Goal: Information Seeking & Learning: Check status

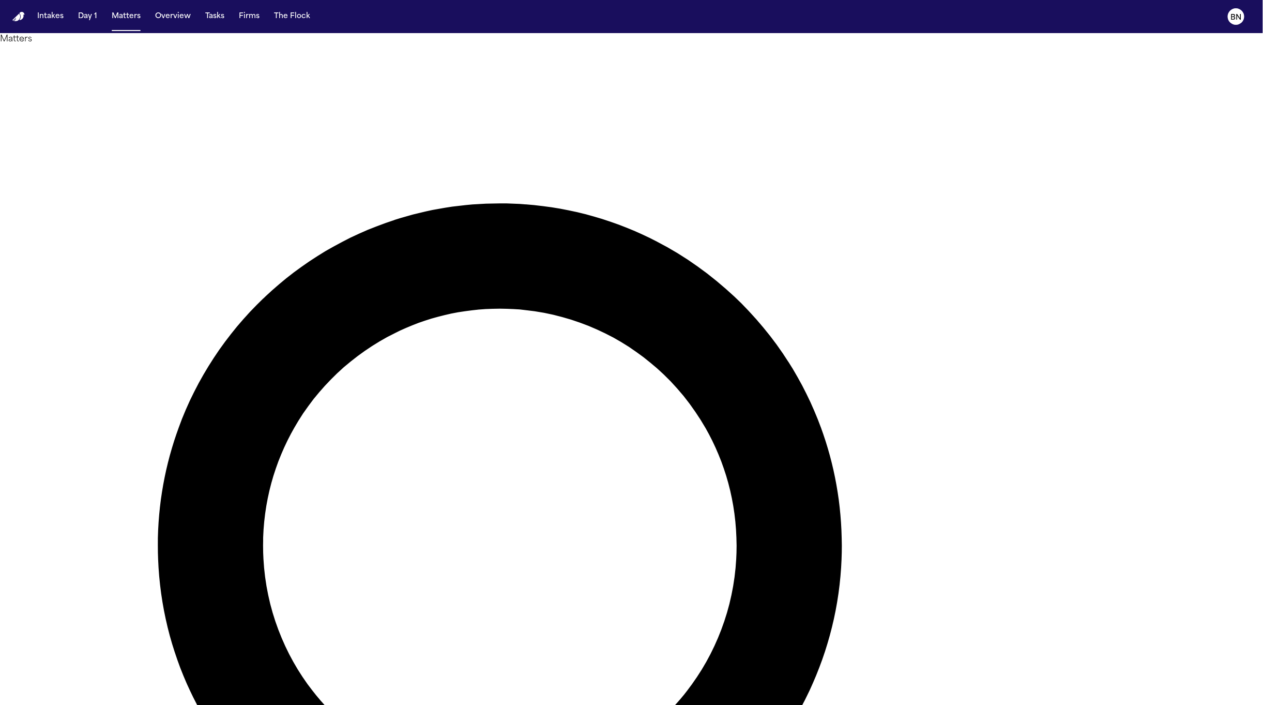
drag, startPoint x: 383, startPoint y: 36, endPoint x: 168, endPoint y: 23, distance: 216.0
click at [376, 36] on div "Matters Overview Add Matter" at bounding box center [631, 683] width 1263 height 1300
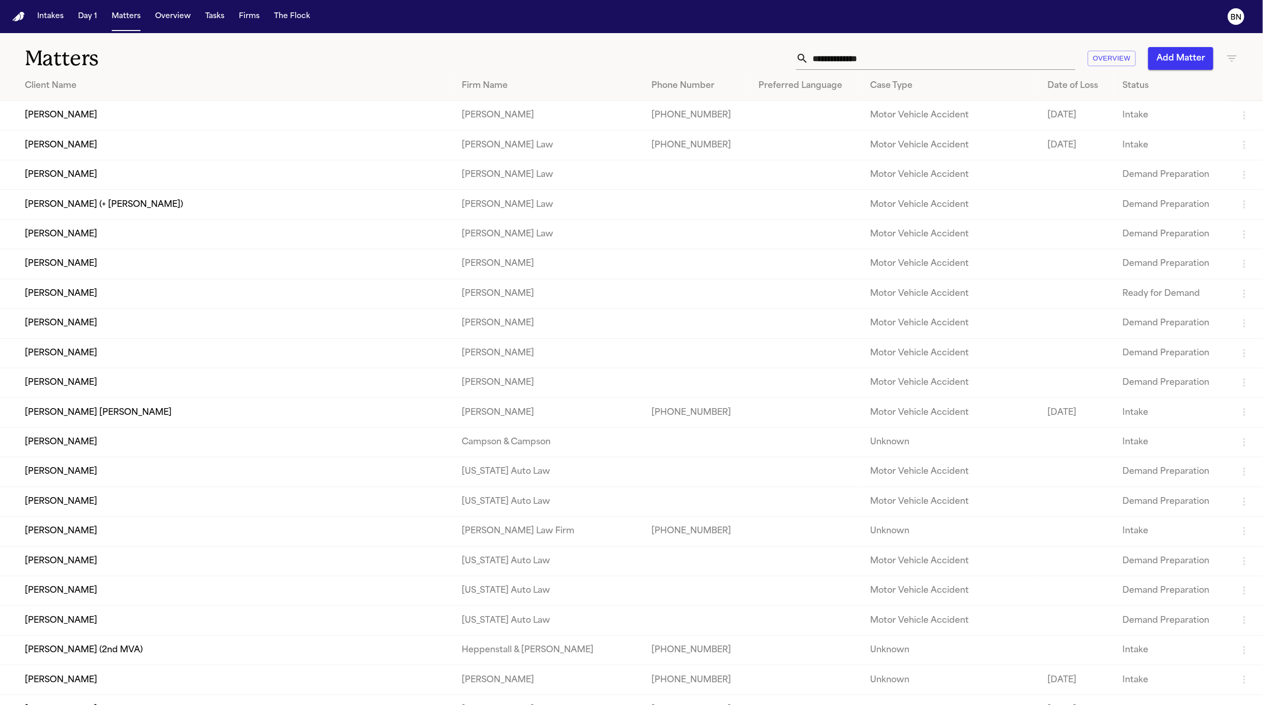
click at [1233, 18] on text "BN" at bounding box center [1236, 17] width 11 height 7
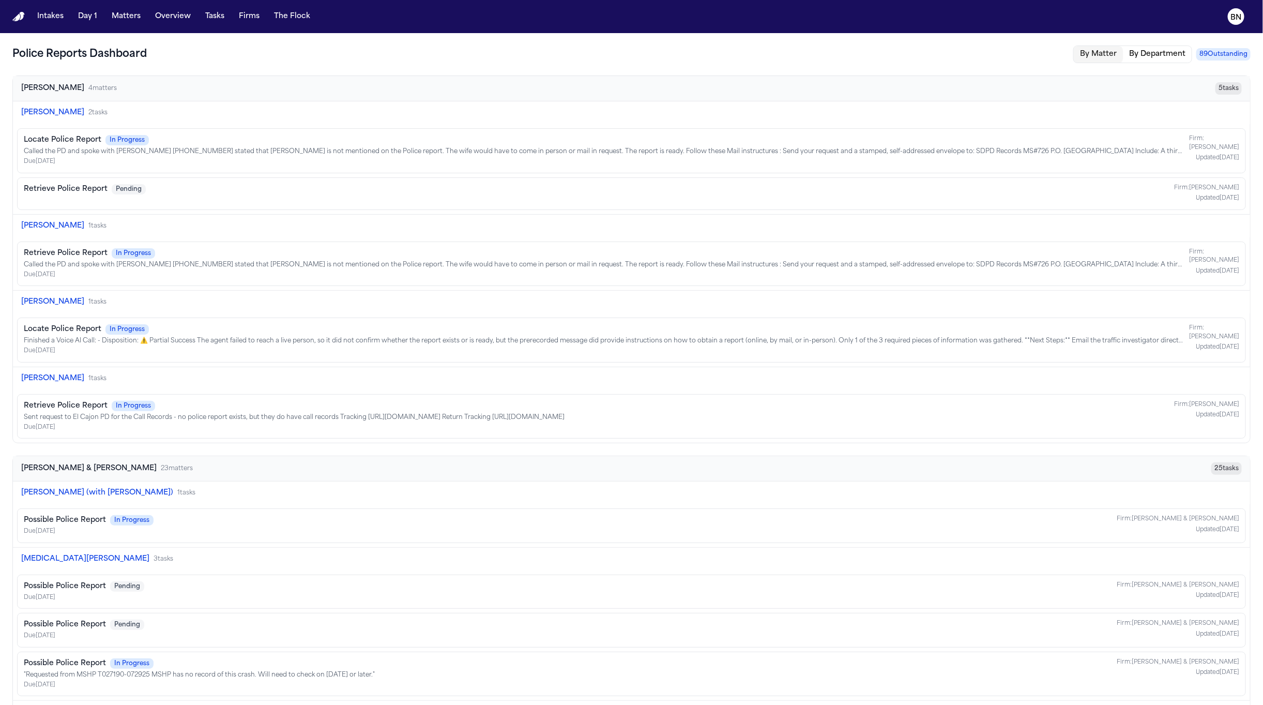
click at [1132, 57] on button "By Department" at bounding box center [1157, 54] width 69 height 17
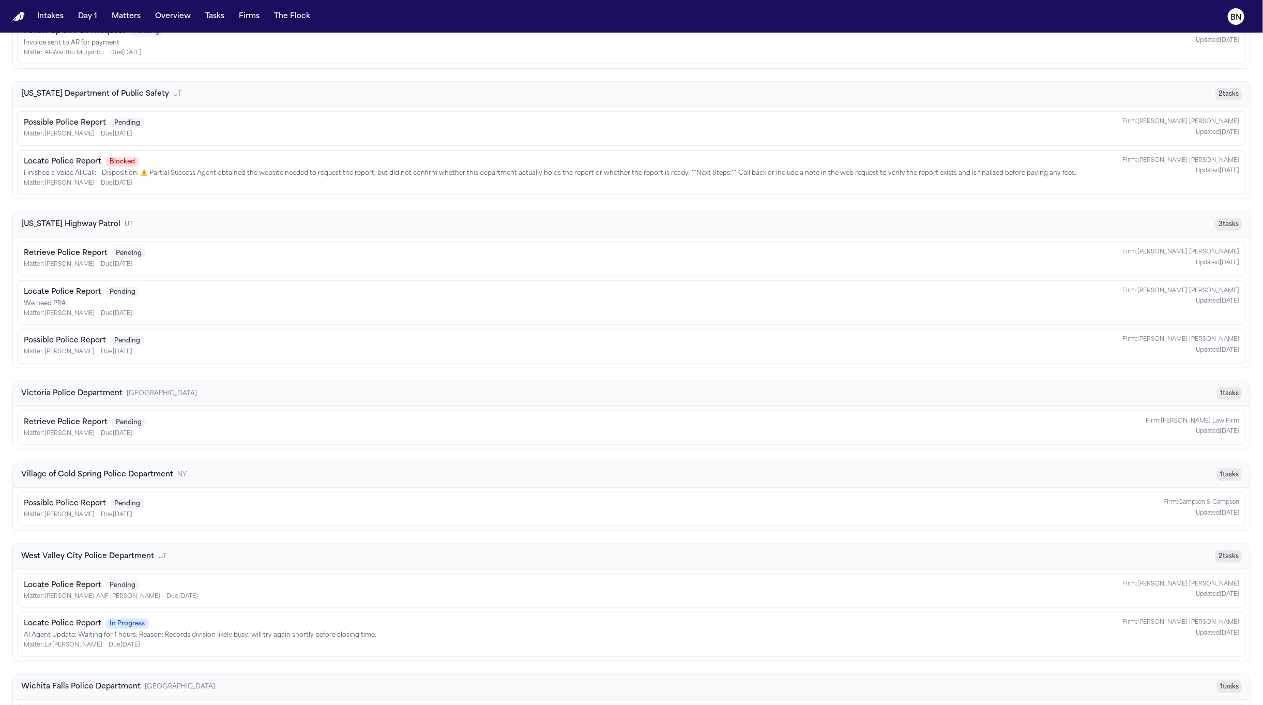
scroll to position [5946, 0]
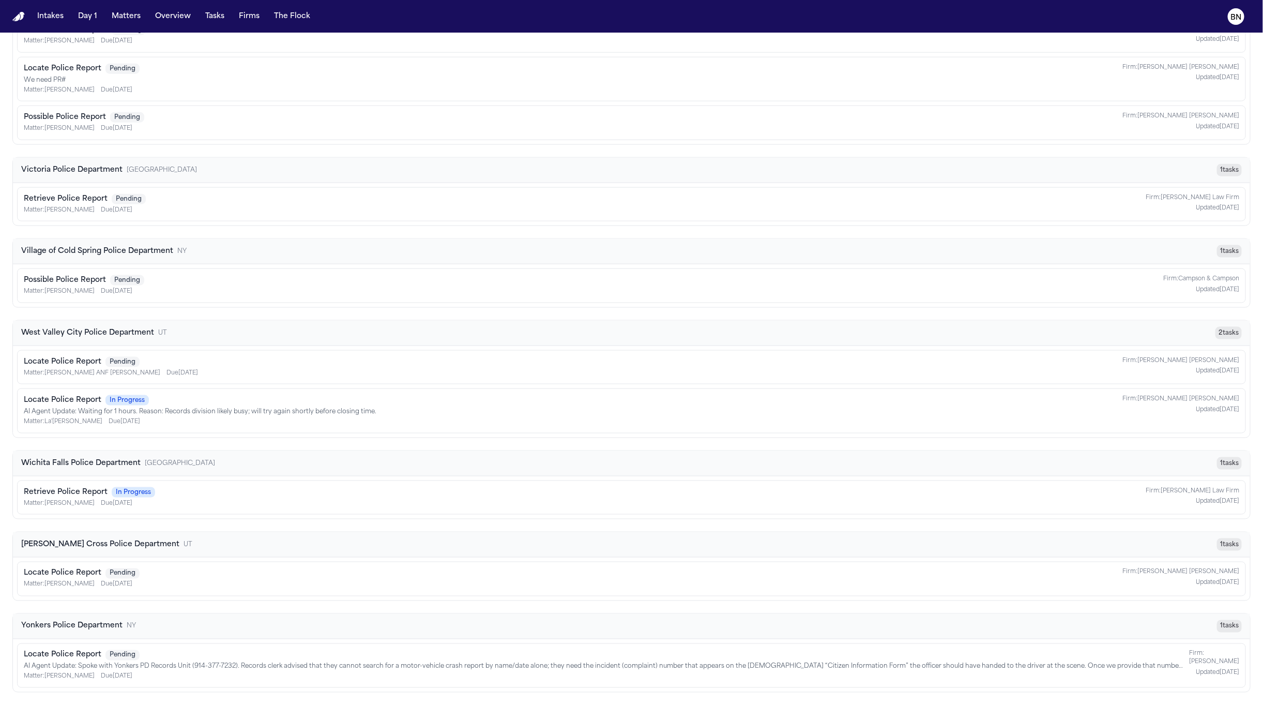
click at [206, 569] on div "Locate Police Report Pending Matter: Arianna Briceno Due 7/21/2025 Firm: Steele…" at bounding box center [632, 578] width 1216 height 21
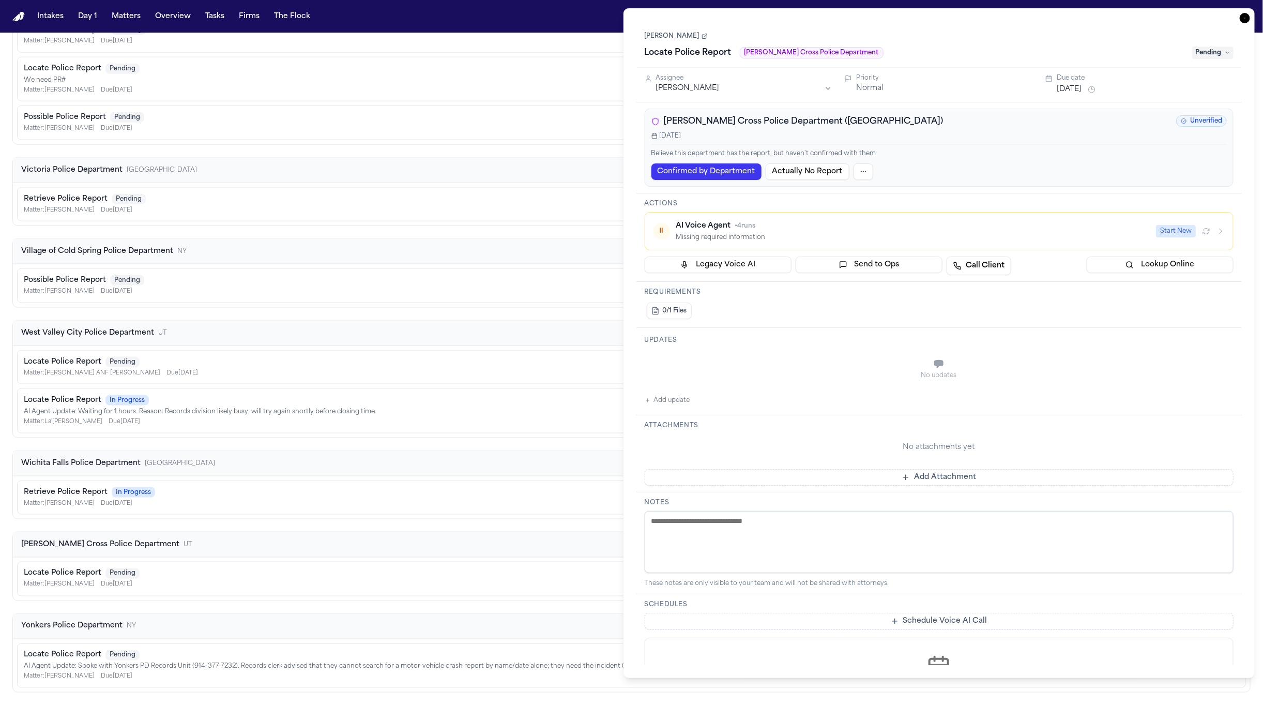
click at [548, 64] on div "Locate Police Report Pending We need PR# Matter: Adrian Materal Due 7/28/2025 F…" at bounding box center [632, 80] width 1216 height 32
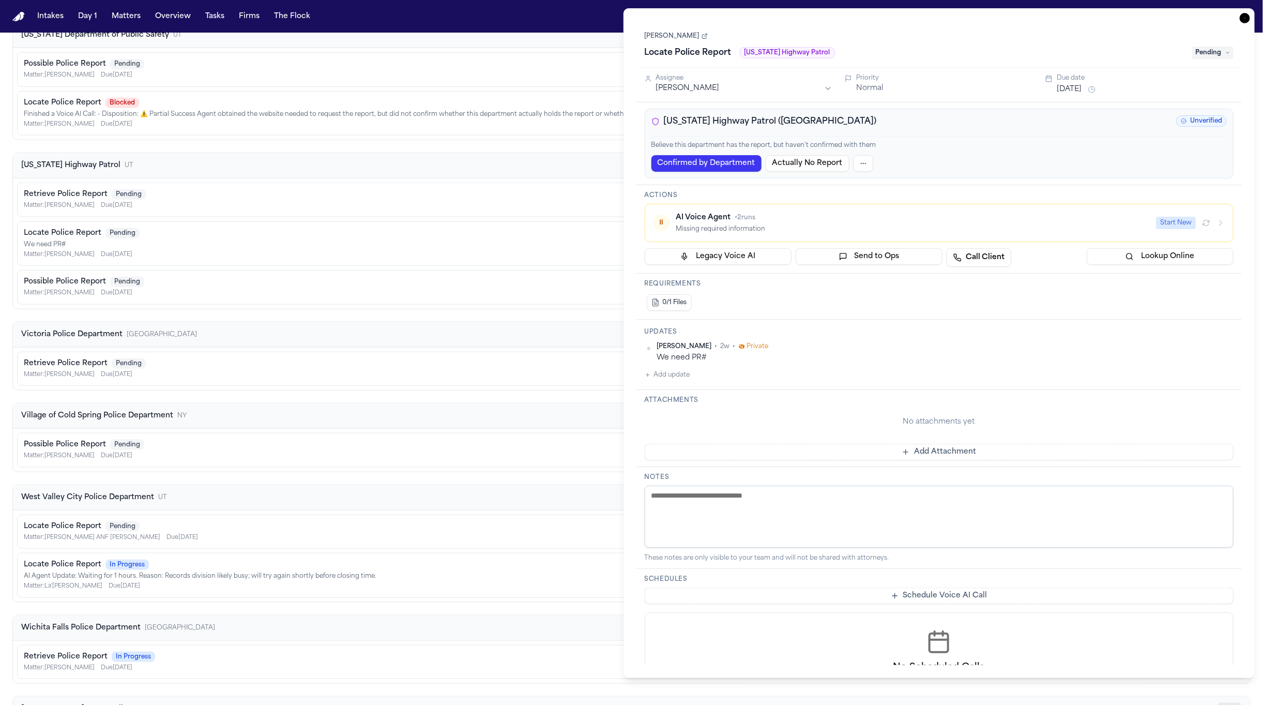
click at [462, 129] on div "Matter: Luzmaria Hurtado Due 7/4/2025" at bounding box center [550, 124] width 1053 height 9
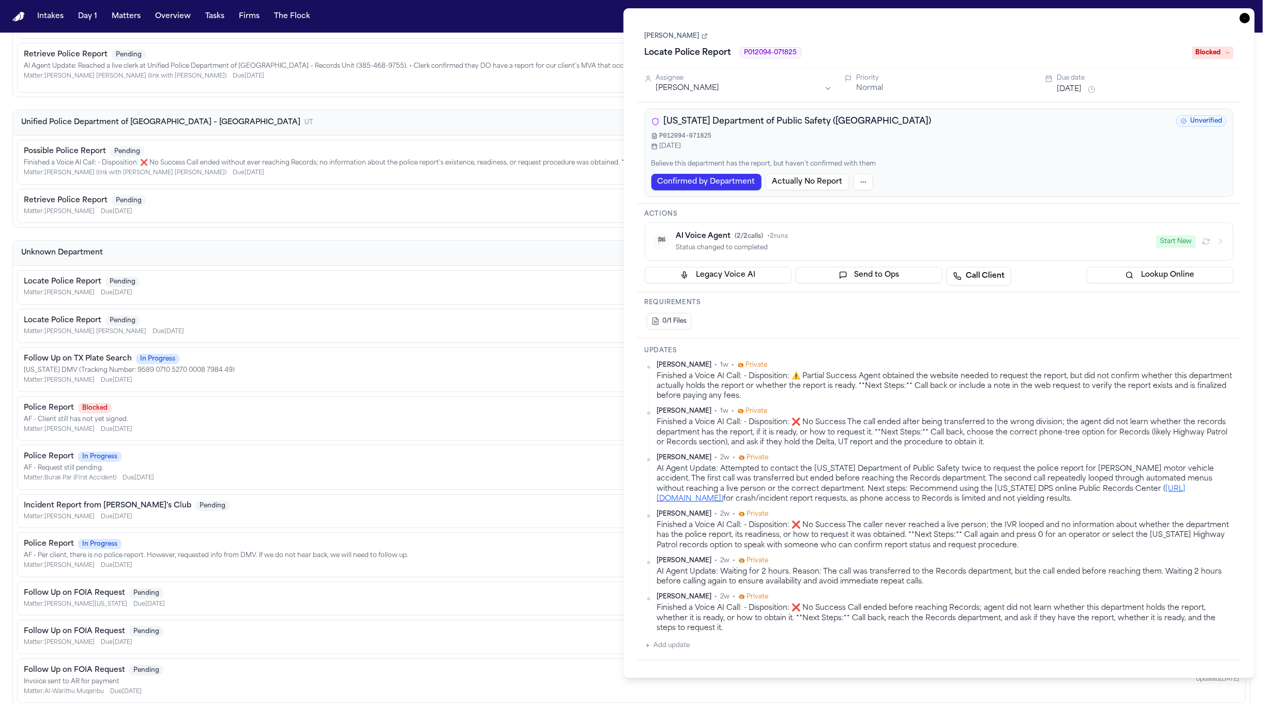
scroll to position [4778, 0]
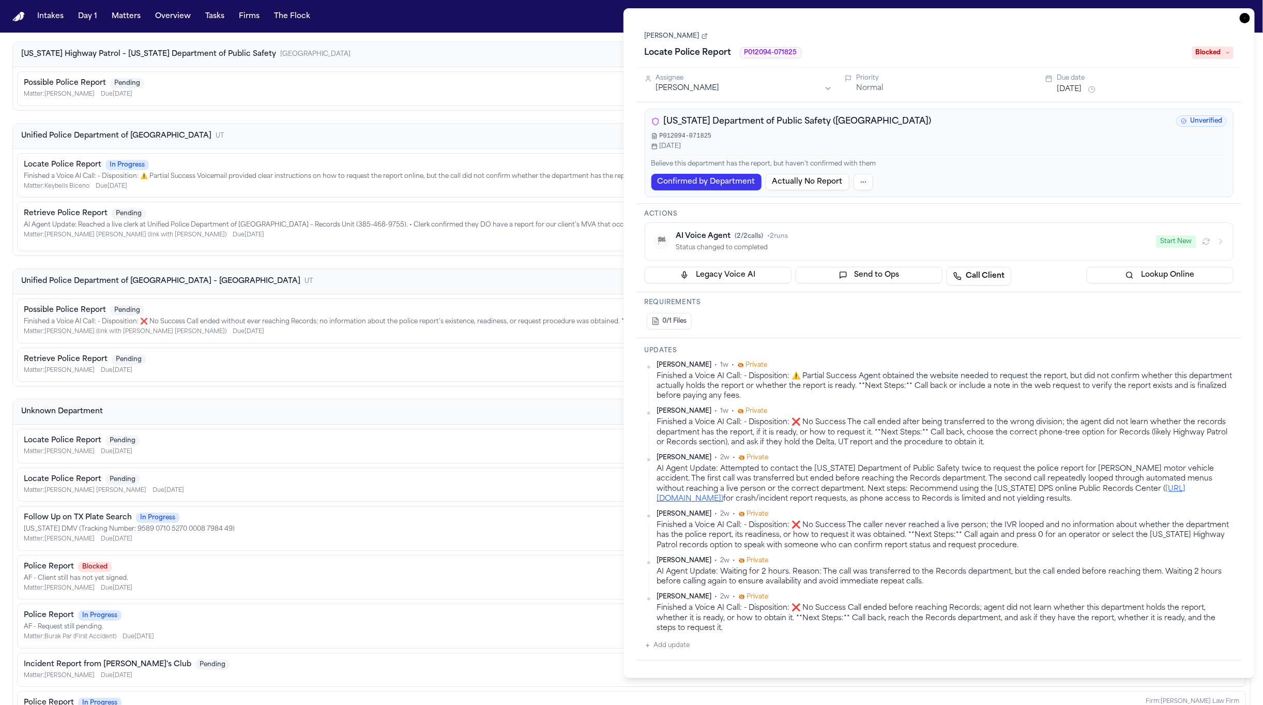
click at [284, 191] on div "Matter: Keybelis Biceno Due 7/17/2025" at bounding box center [547, 187] width 1046 height 9
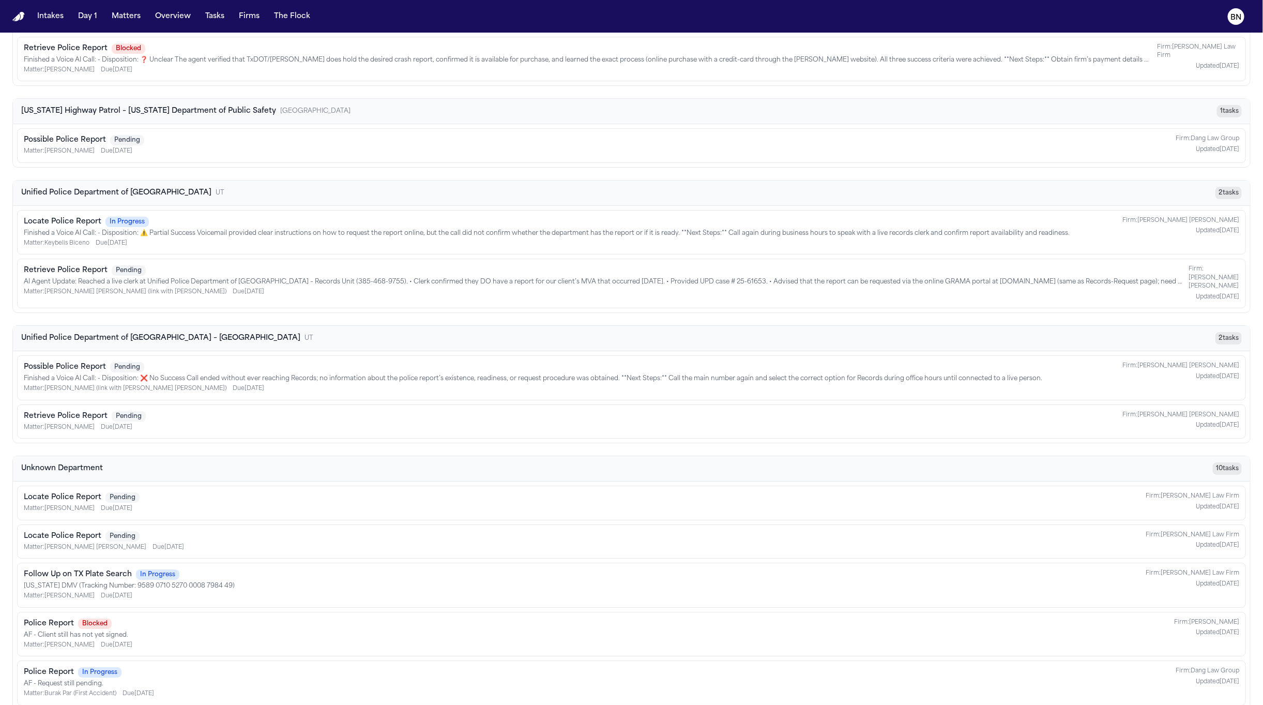
click at [264, 156] on div "Possible Police Report Pending Matter: Vidal Benitez Lopez Due 7/24/2025 Firm: …" at bounding box center [632, 145] width 1216 height 21
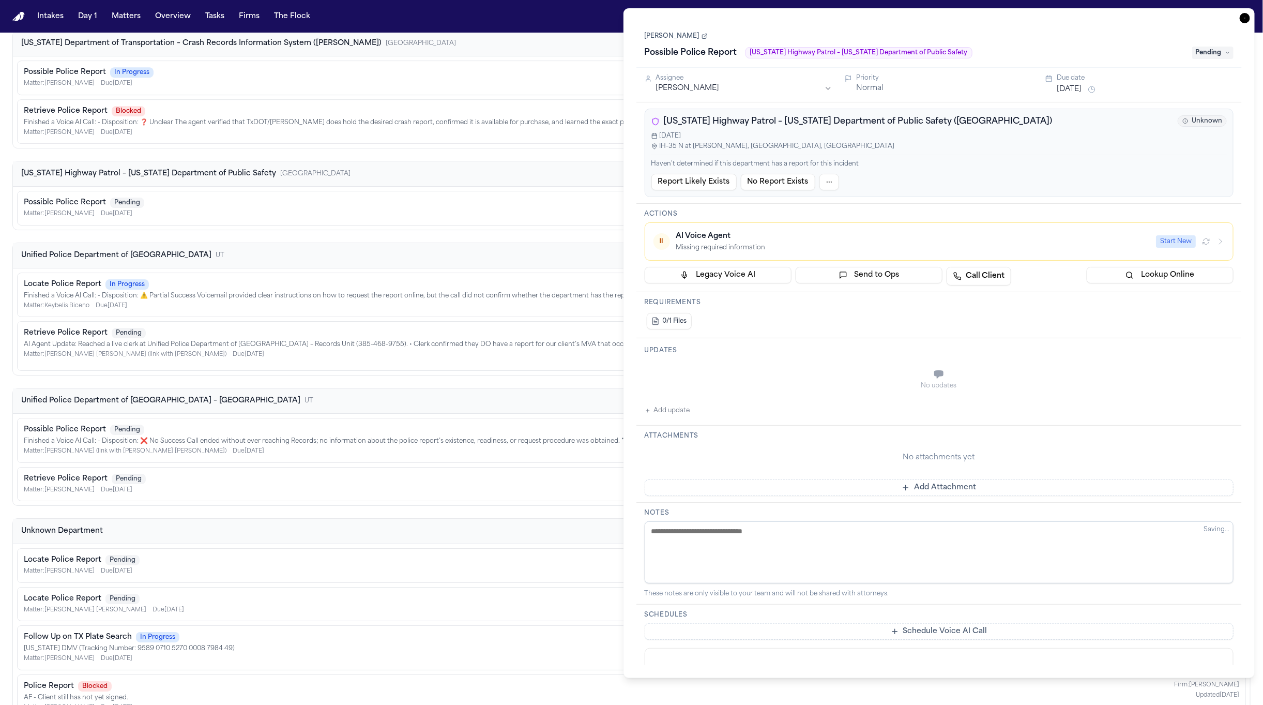
scroll to position [4581, 0]
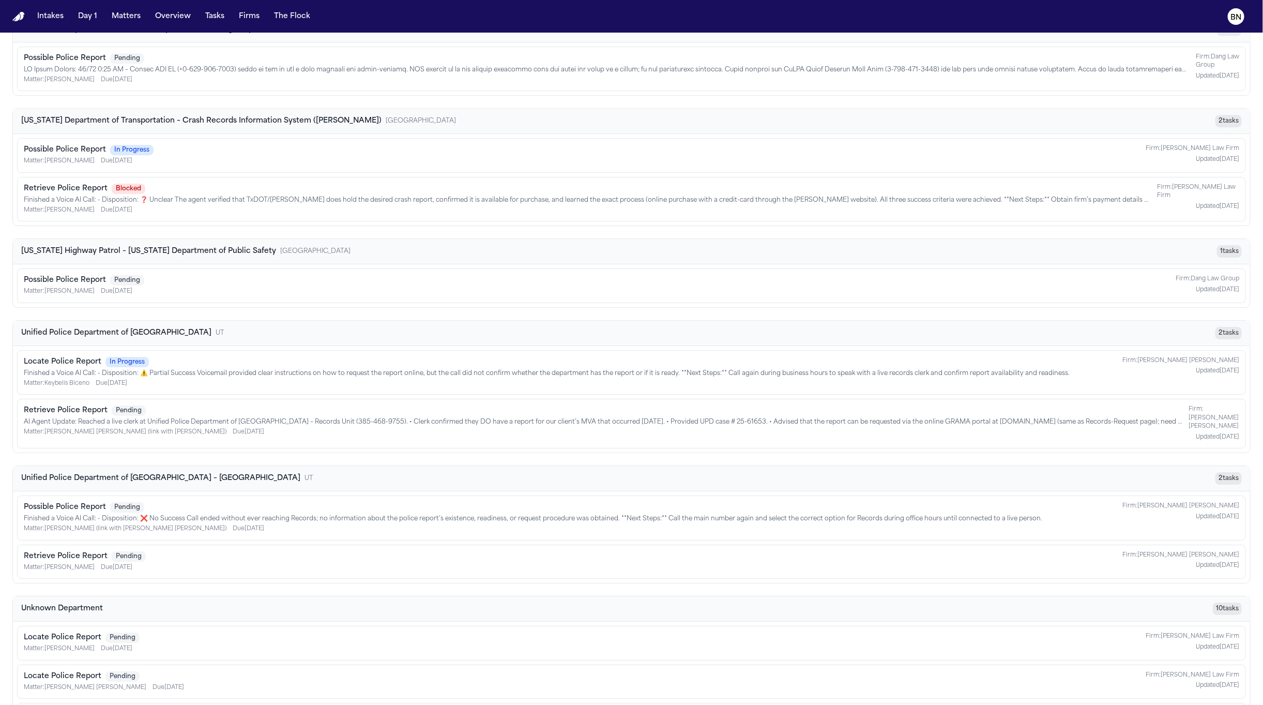
click at [256, 204] on p "Finished a Voice AI Call: - Disposition: ❓ Unclear The agent verified that TxDO…" at bounding box center [587, 200] width 1127 height 8
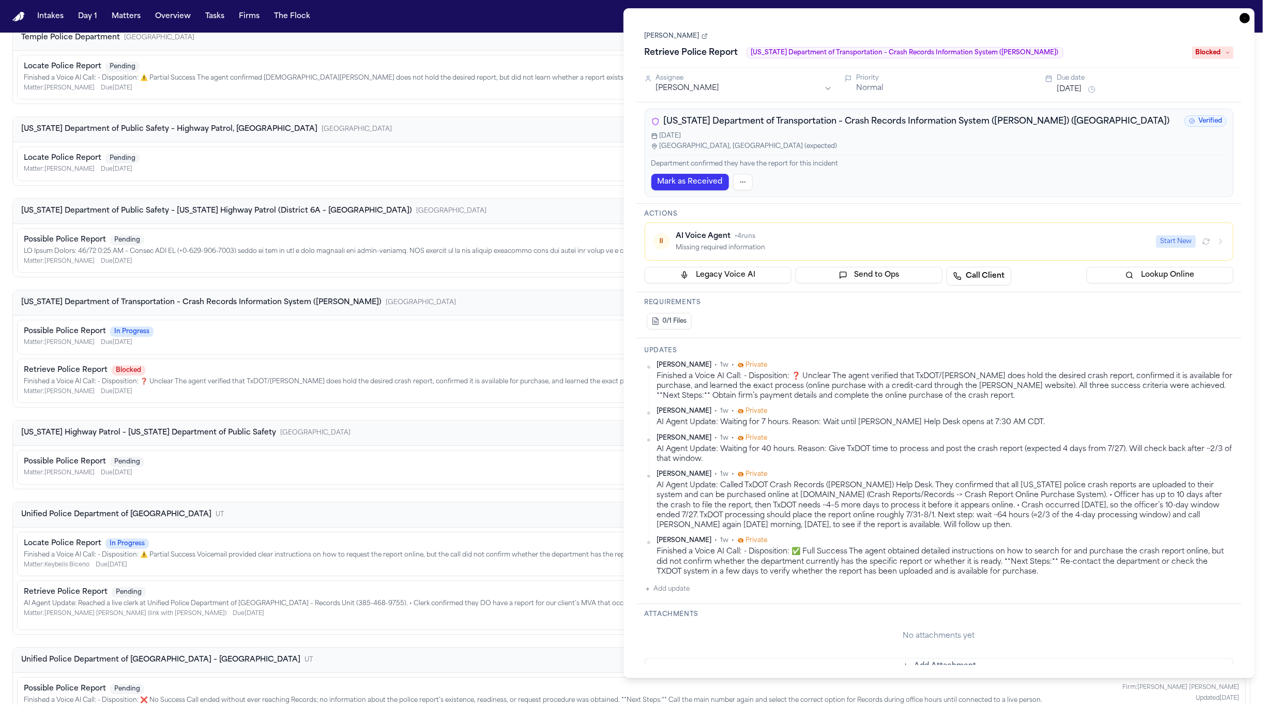
click at [247, 266] on div "Possible Police Report Pending Matter: Julio Cesar Guerra Due 6/11/2025 Firm: D…" at bounding box center [632, 251] width 1216 height 32
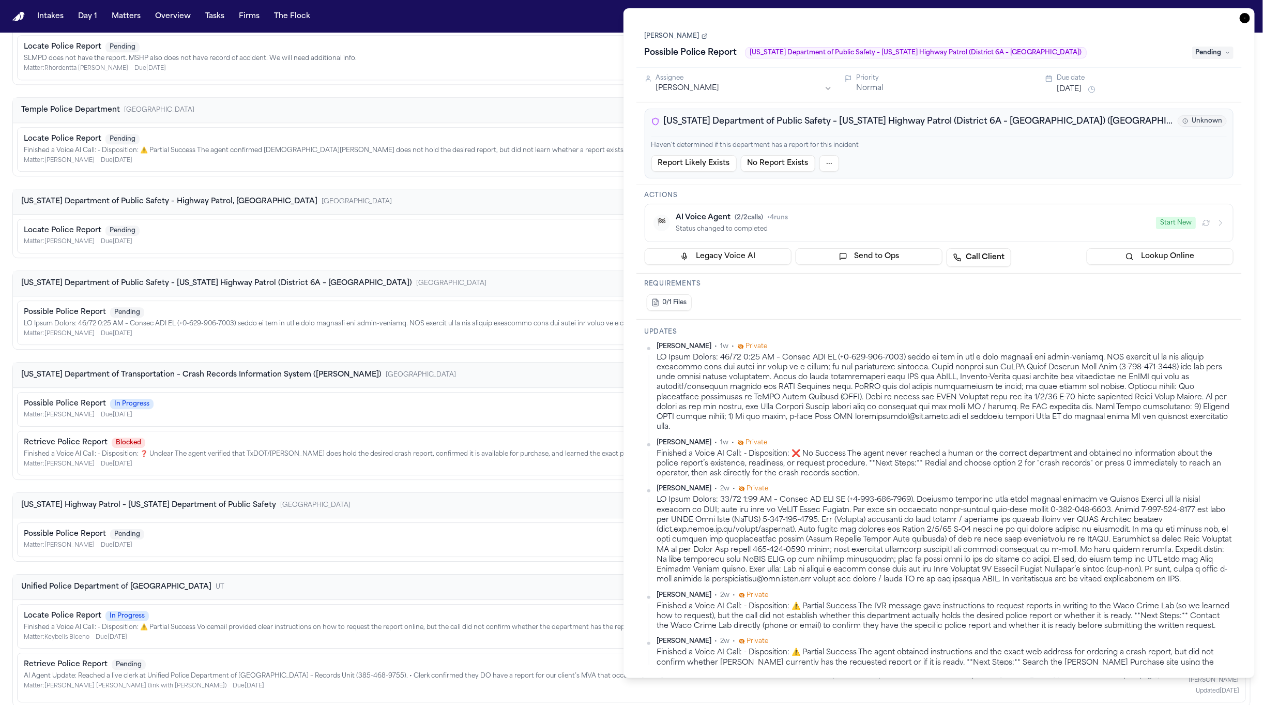
click at [243, 253] on div "Locate Police Report Pending Matter: Tamer Samuel Due 7/4/2025 Firm: Hecht Upda…" at bounding box center [631, 236] width 1229 height 35
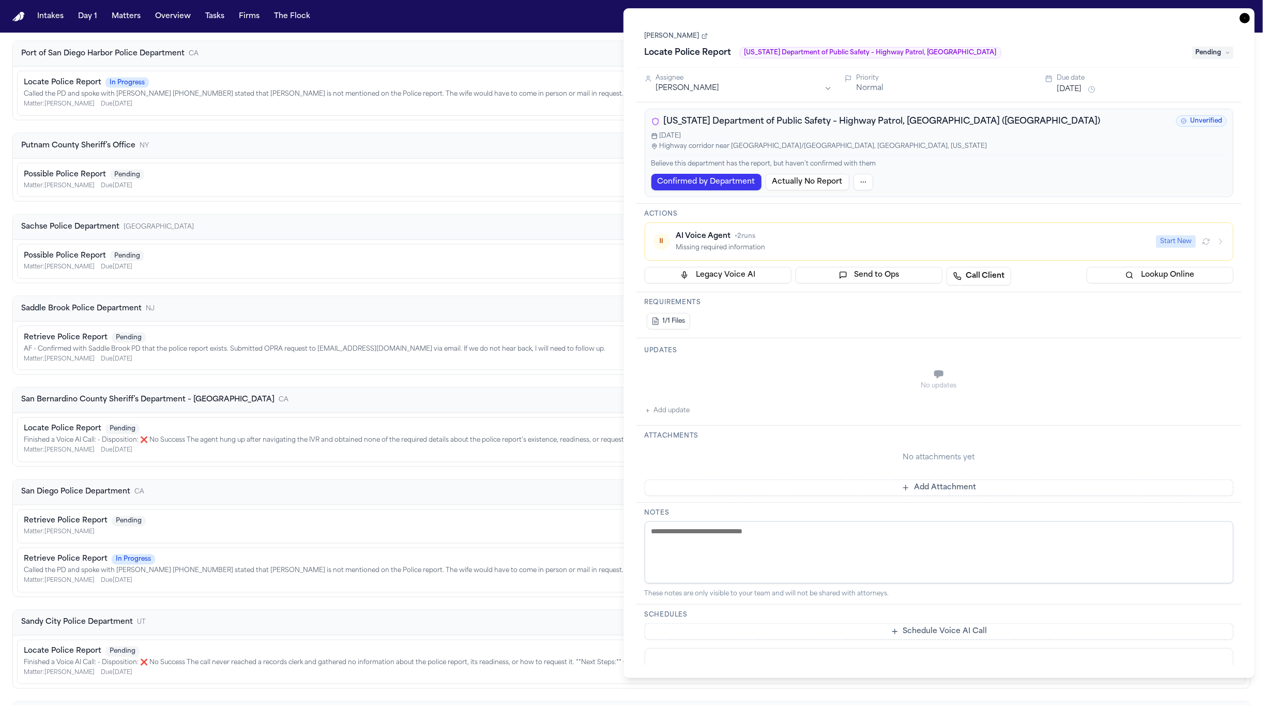
scroll to position [3437, 0]
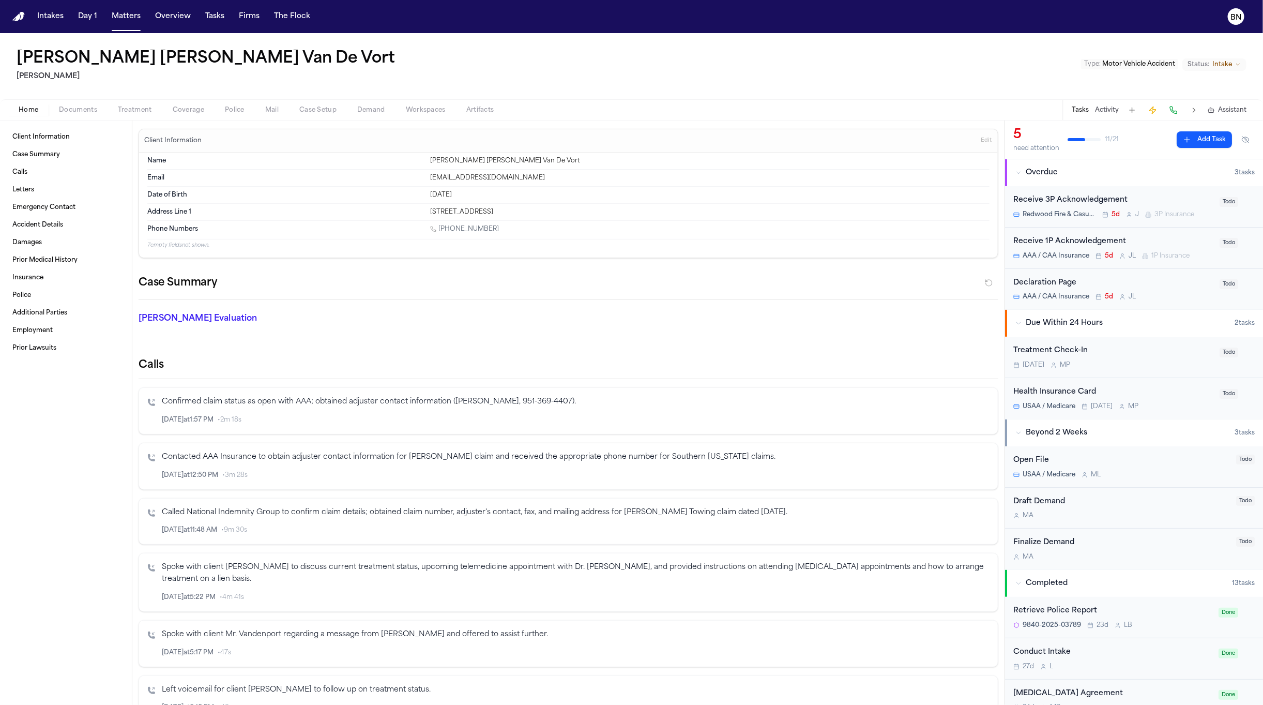
click at [83, 106] on span "Documents" at bounding box center [78, 110] width 38 height 8
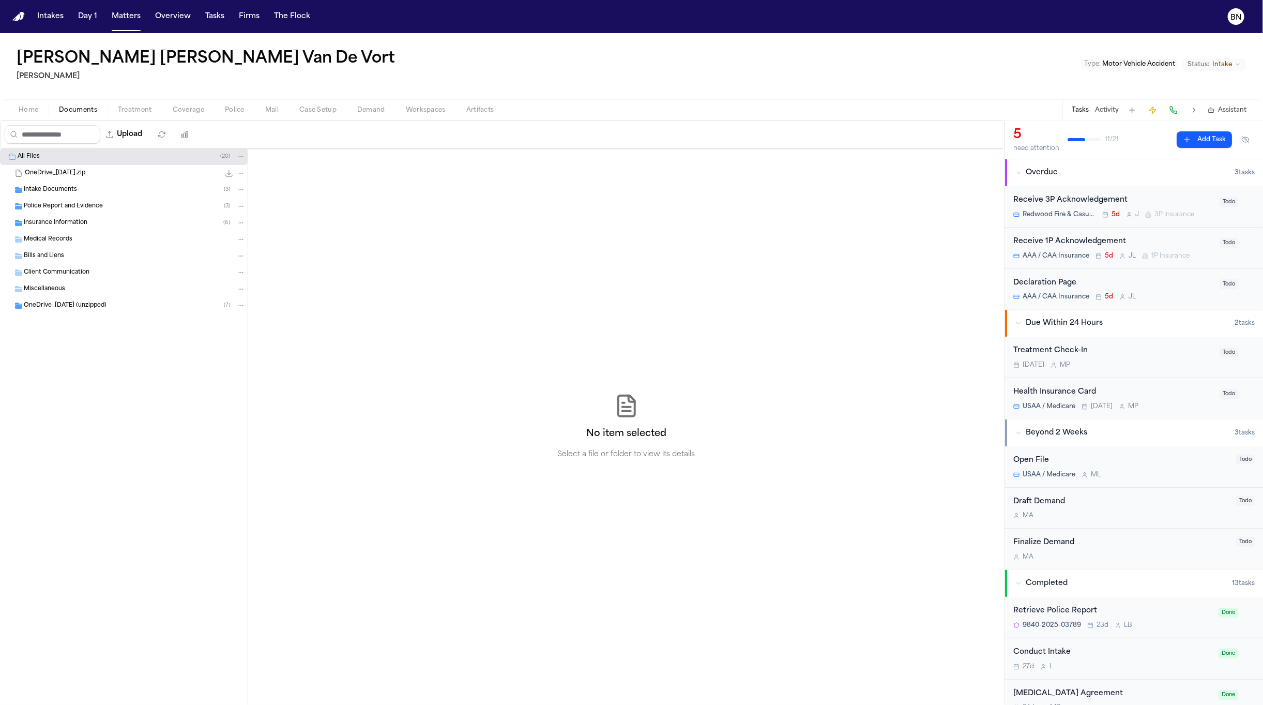
click at [79, 207] on span "Police Report and Evidence" at bounding box center [63, 206] width 79 height 9
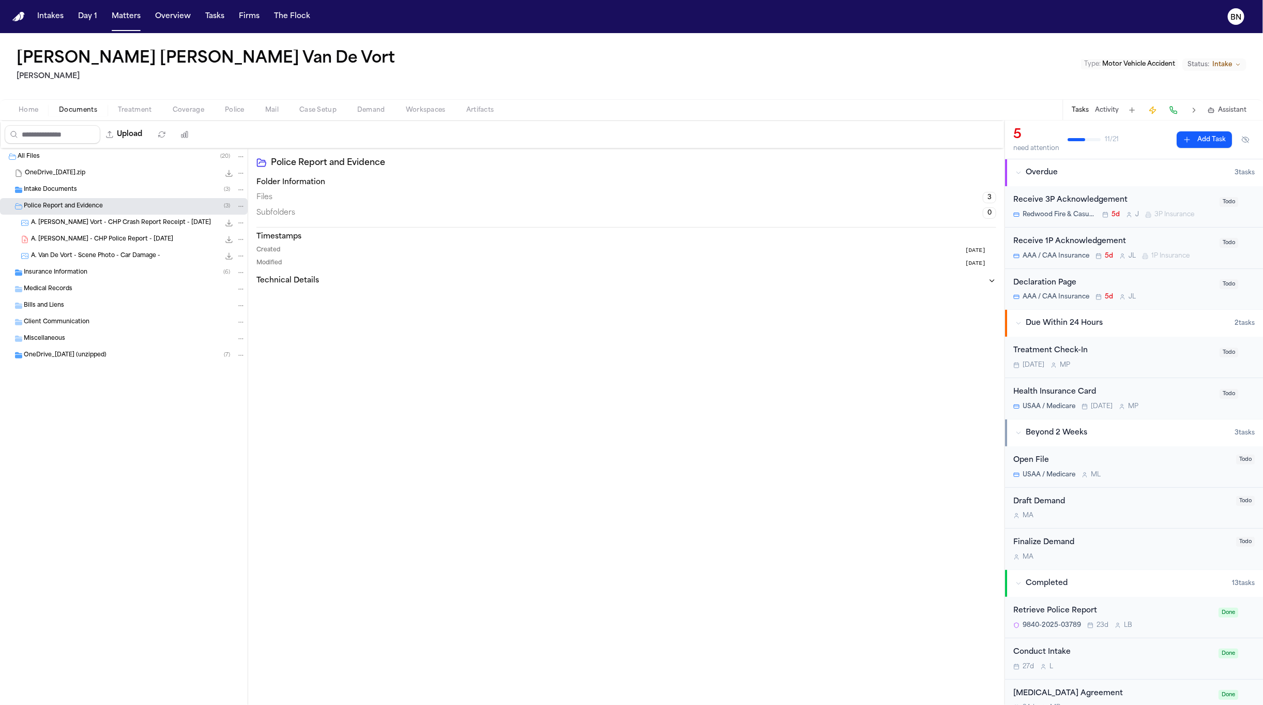
click at [102, 231] on div "A. [PERSON_NAME] Vort - CHP Crash Report Receipt - [DATE] 2.3 MB • JPG" at bounding box center [124, 223] width 248 height 17
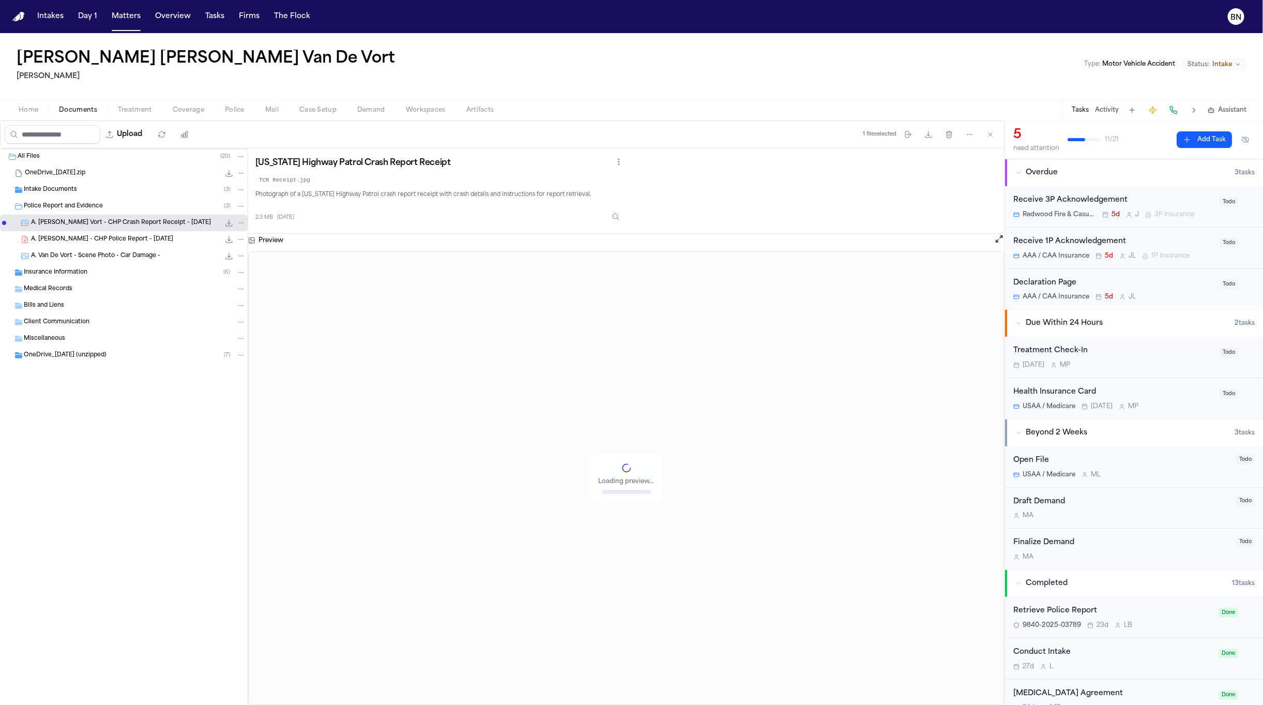
click at [104, 240] on span "A. [PERSON_NAME] - CHP Police Report - [DATE]" at bounding box center [102, 239] width 142 height 9
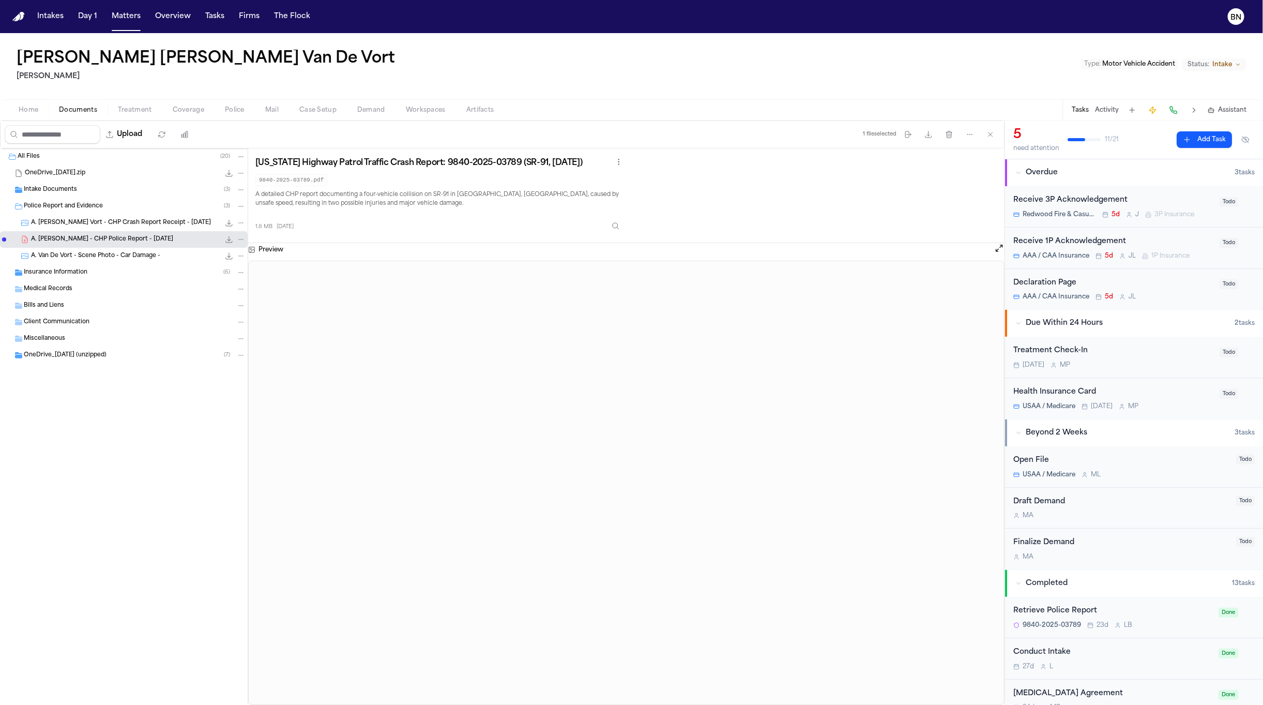
click at [111, 225] on span "A. [PERSON_NAME] Vort - CHP Crash Report Receipt - [DATE]" at bounding box center [121, 223] width 180 height 9
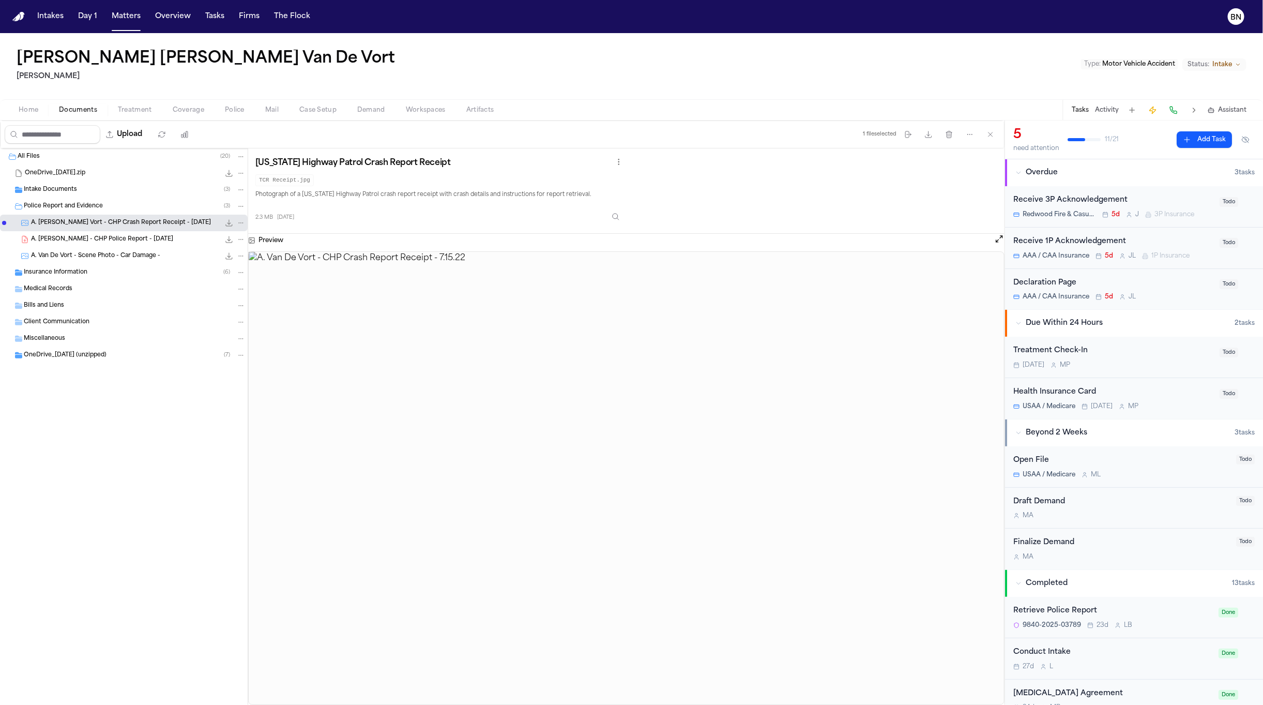
click at [118, 23] on button "Matters" at bounding box center [126, 16] width 37 height 19
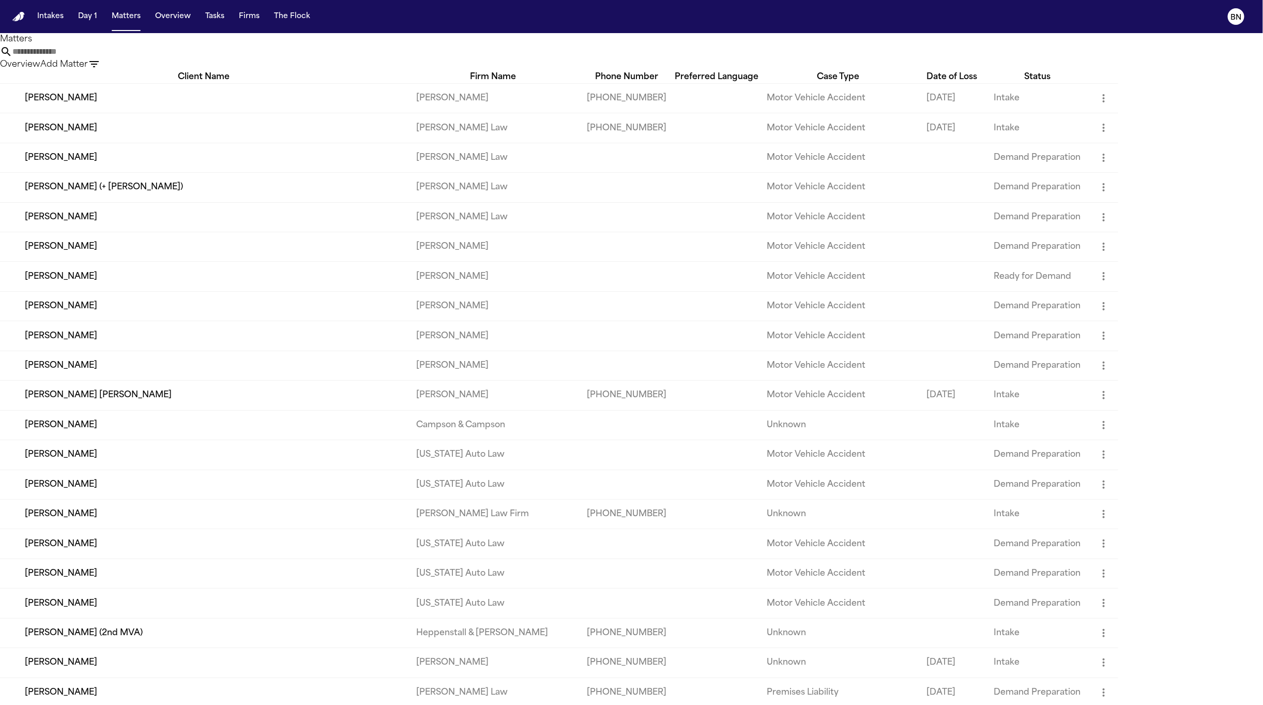
click at [95, 58] on input "text" at bounding box center [53, 52] width 83 height 12
paste input "**********"
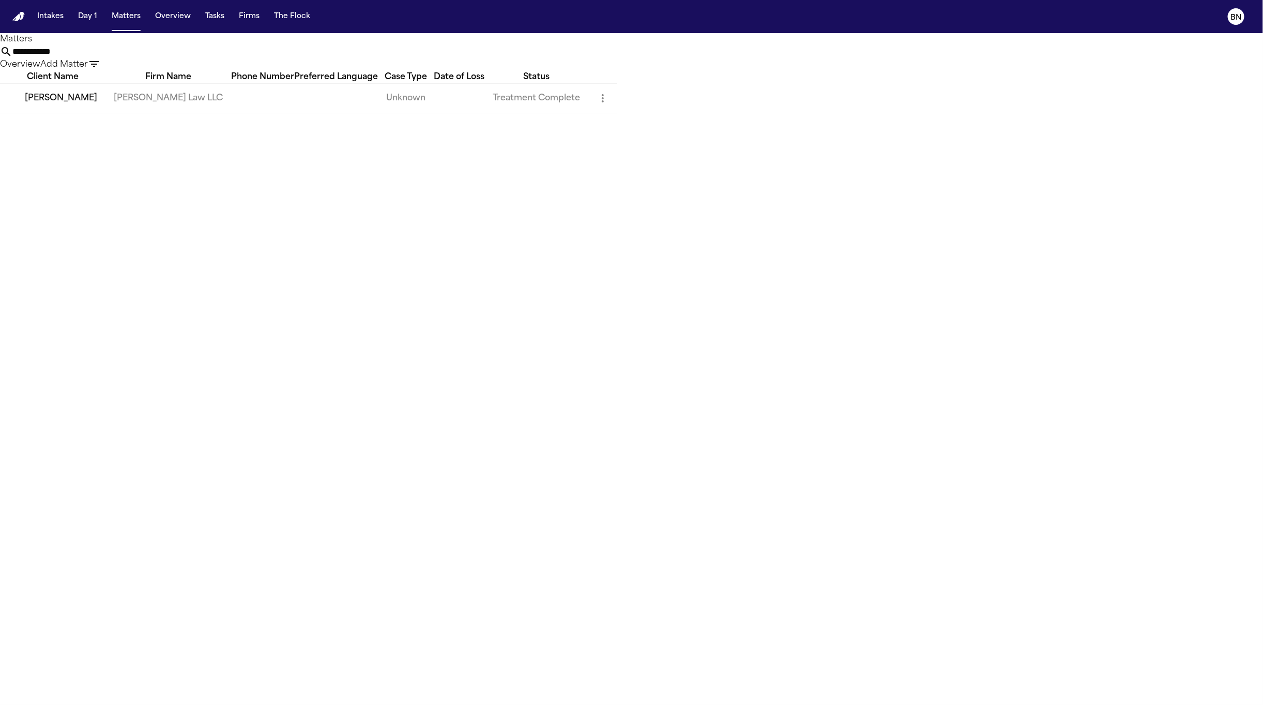
type input "**********"
click at [105, 113] on td "[PERSON_NAME]" at bounding box center [52, 97] width 105 height 29
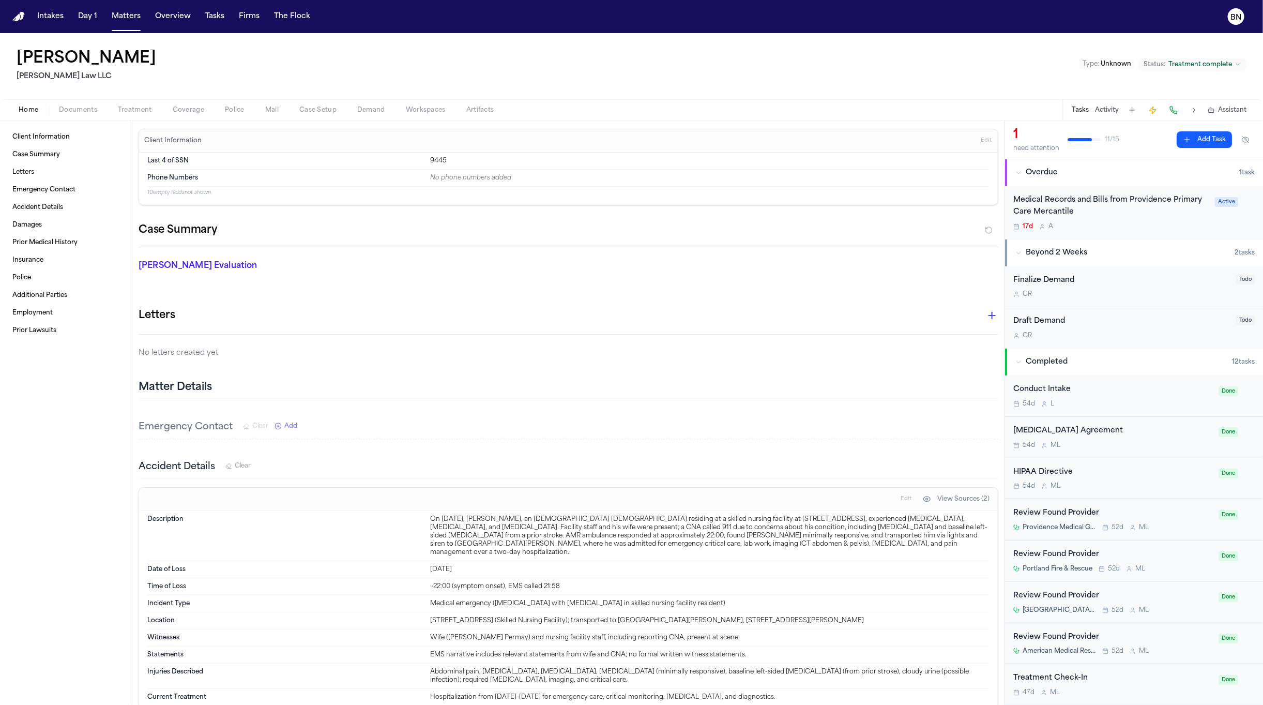
click at [68, 113] on span "Documents" at bounding box center [78, 110] width 38 height 8
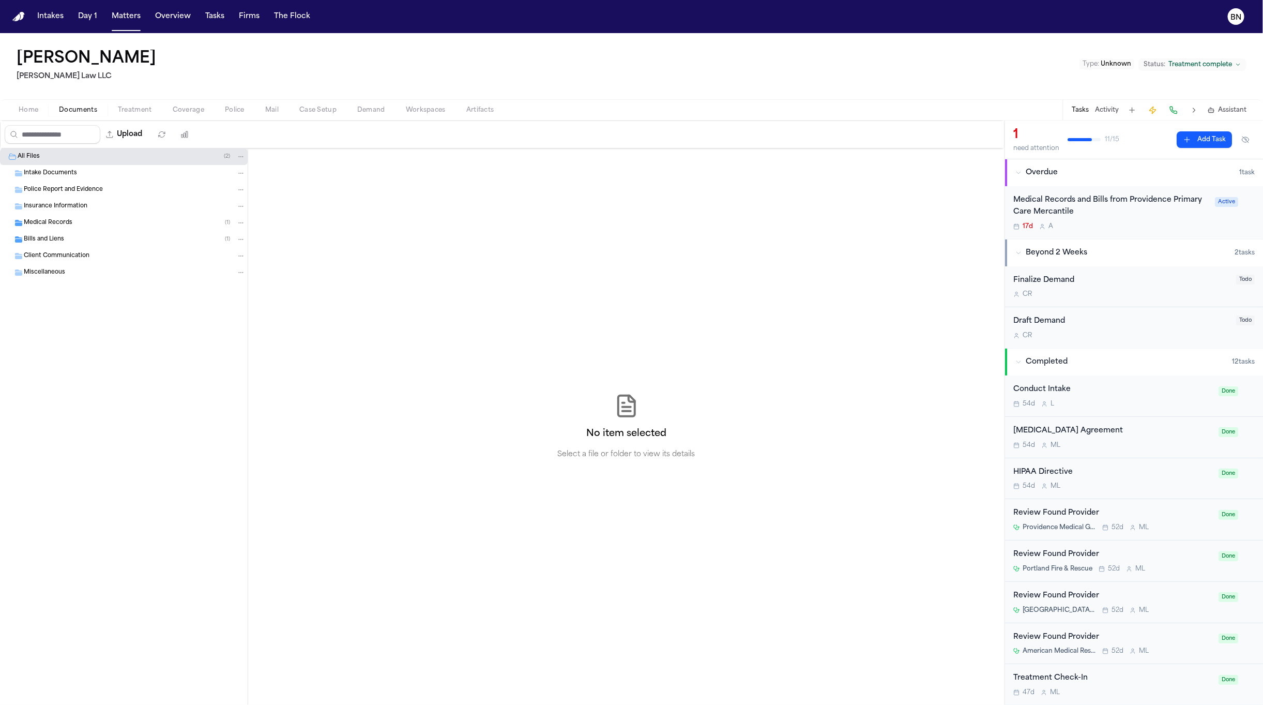
click at [75, 225] on div "Medical Records ( 1 )" at bounding box center [135, 222] width 222 height 9
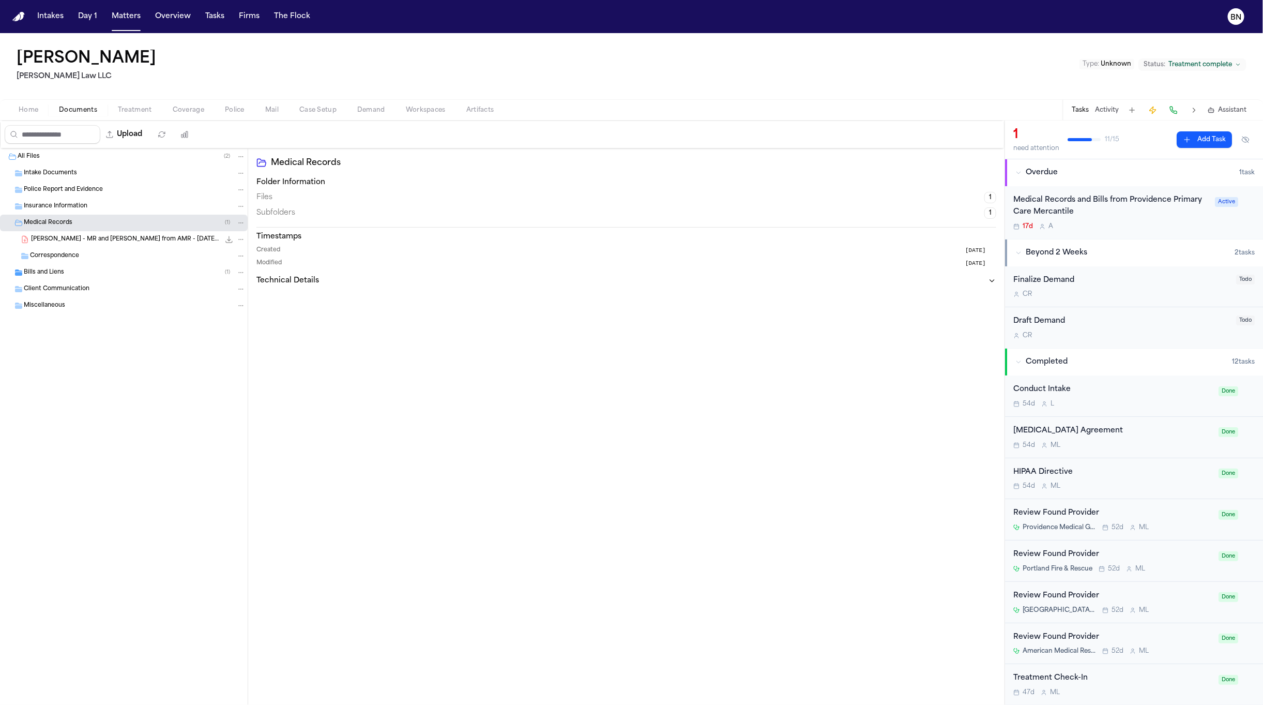
click at [71, 263] on div "Correspondence" at bounding box center [124, 256] width 248 height 17
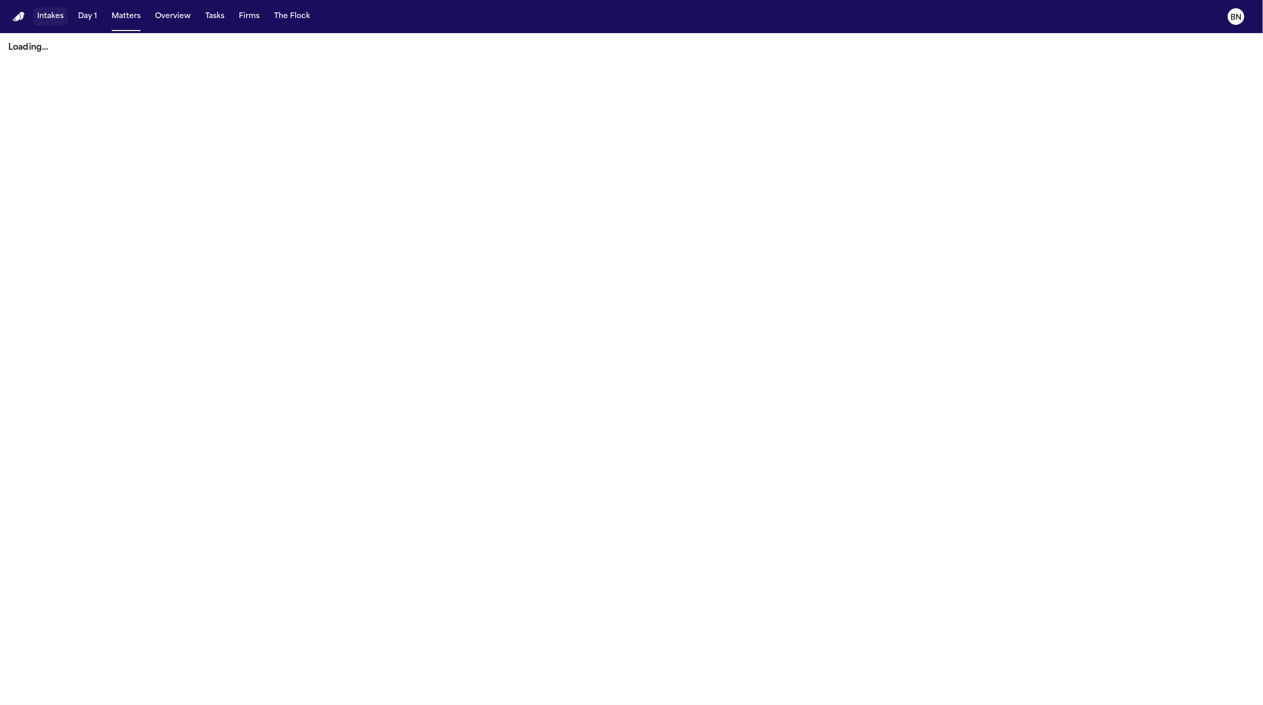
click at [39, 14] on button "Intakes" at bounding box center [50, 16] width 35 height 19
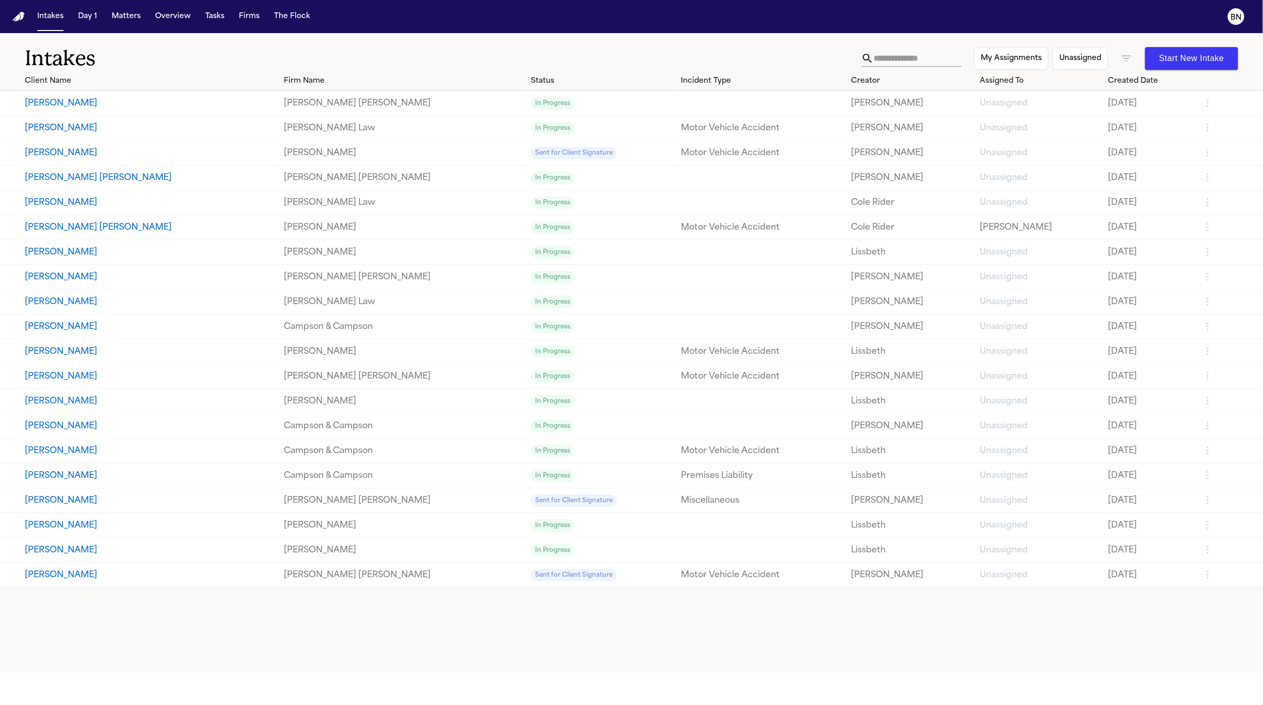
click at [911, 53] on input "text" at bounding box center [918, 58] width 88 height 17
click at [1123, 62] on icon "button" at bounding box center [1126, 58] width 12 height 12
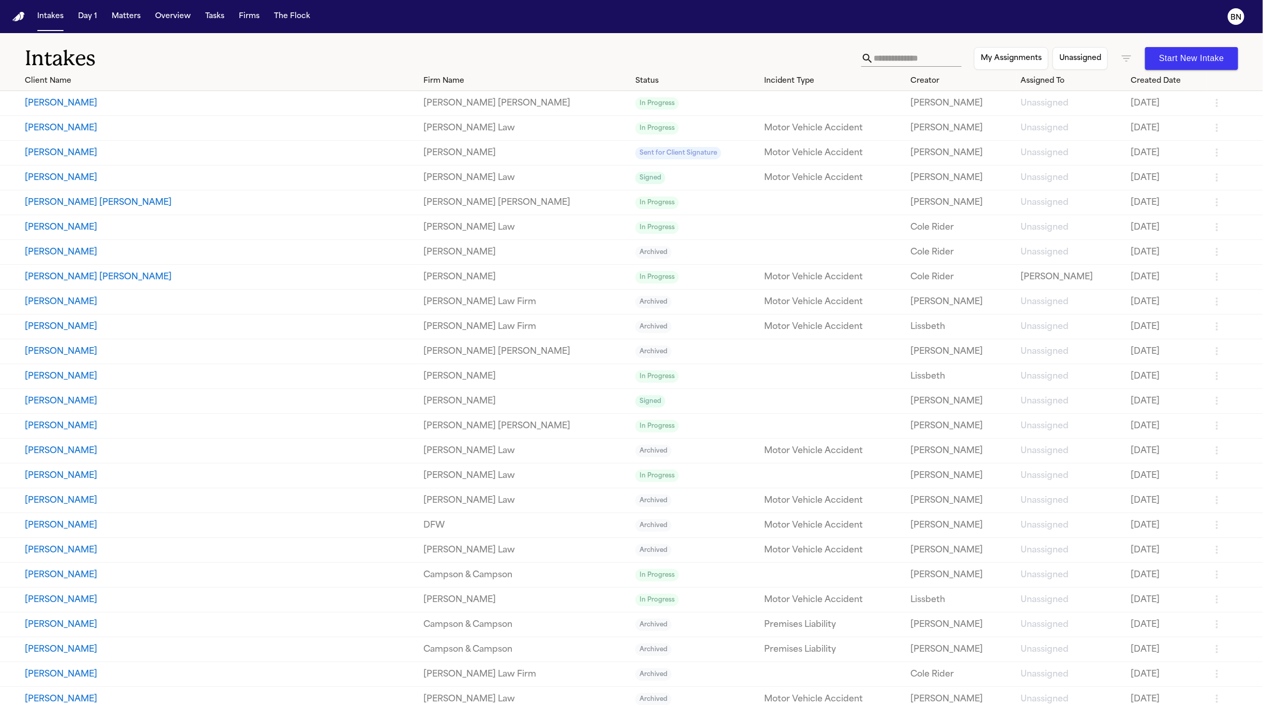
click at [698, 704] on div at bounding box center [631, 705] width 1263 height 0
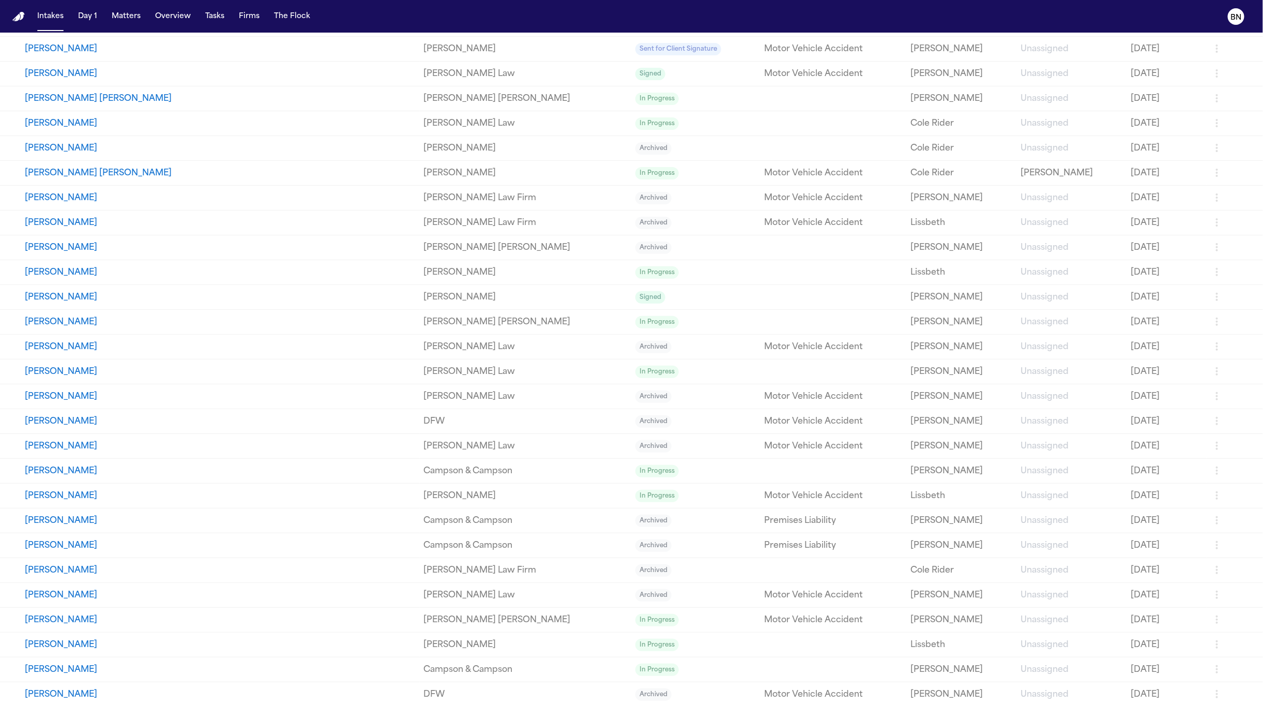
scroll to position [827, 0]
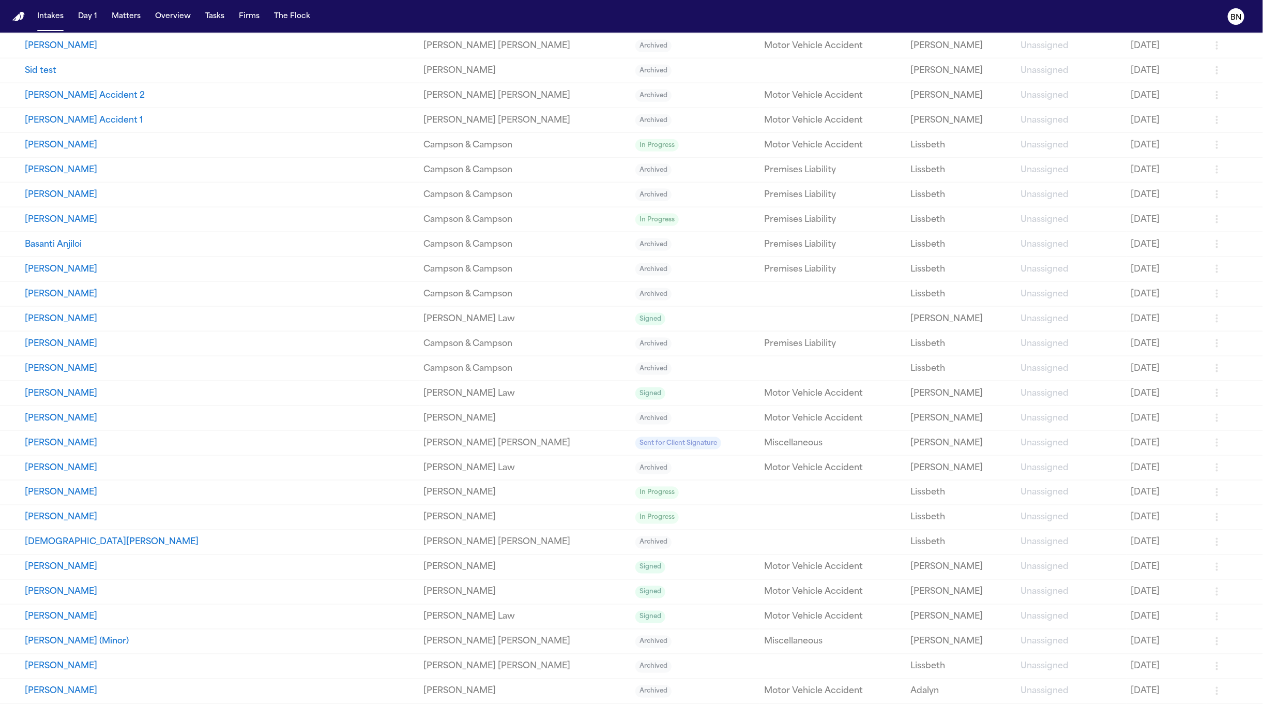
click at [87, 420] on button "[PERSON_NAME]" at bounding box center [220, 418] width 391 height 12
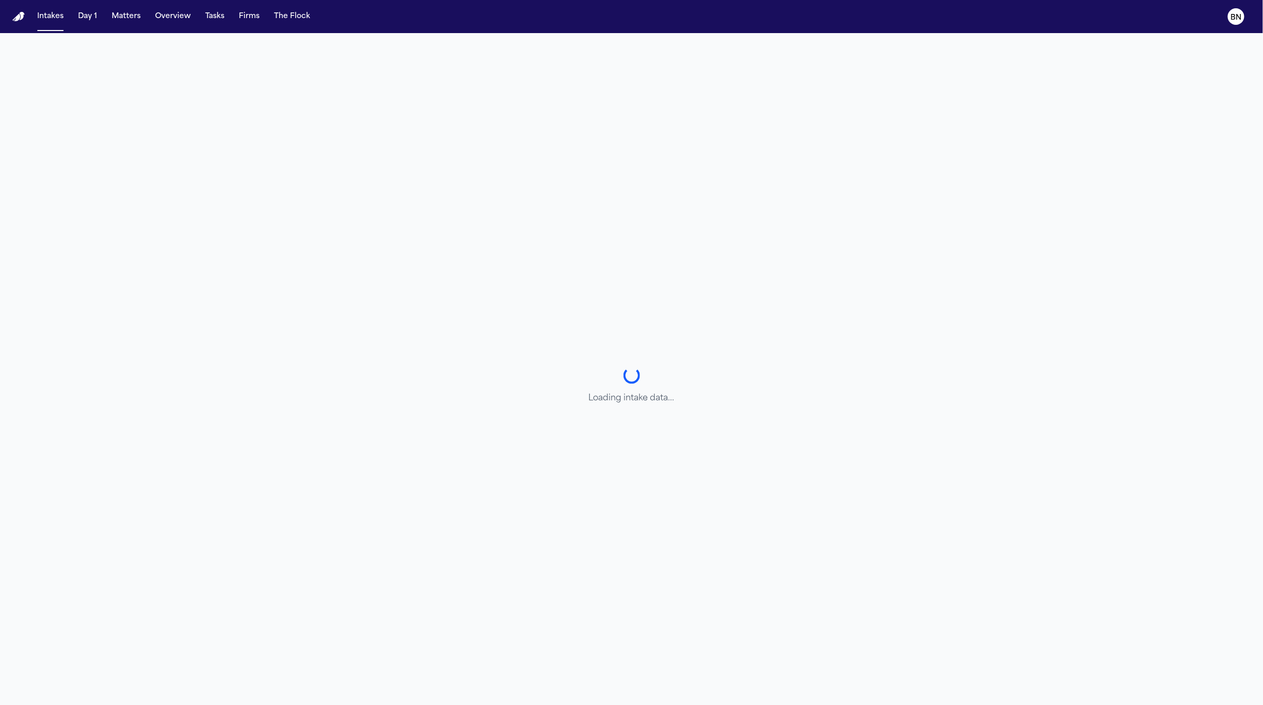
select select "**********"
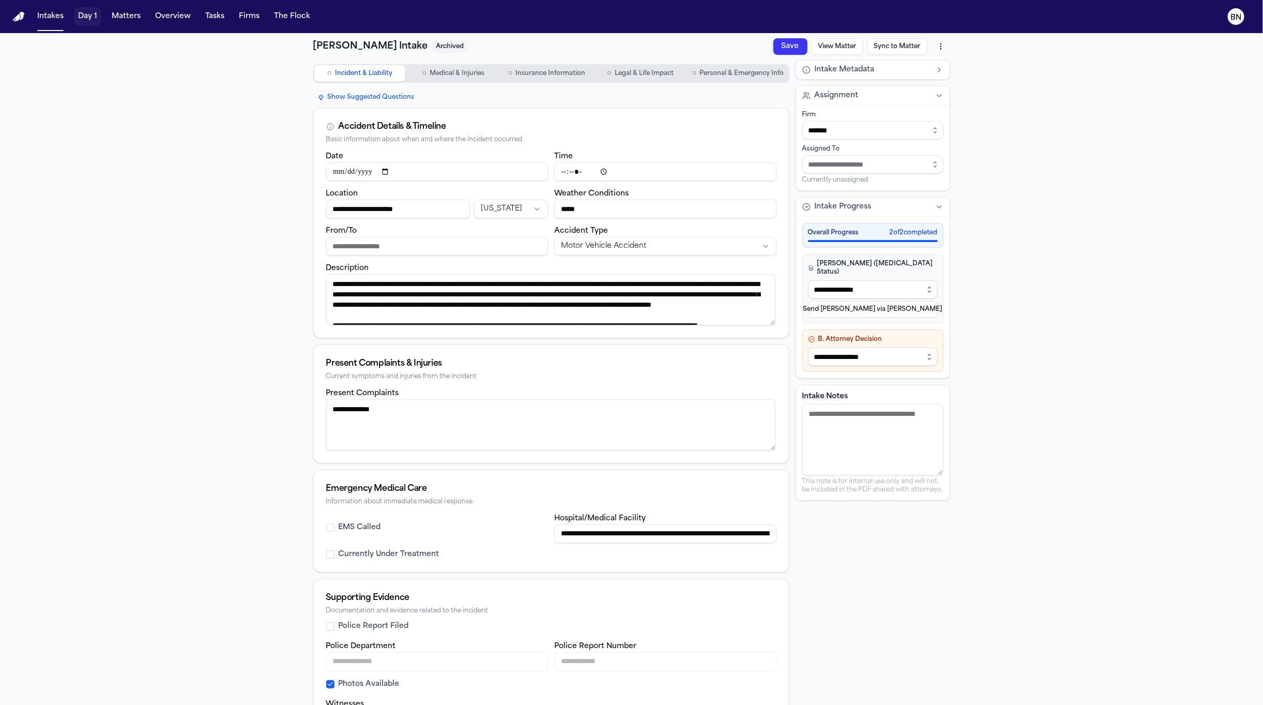
click at [135, 21] on button "Matters" at bounding box center [126, 16] width 37 height 19
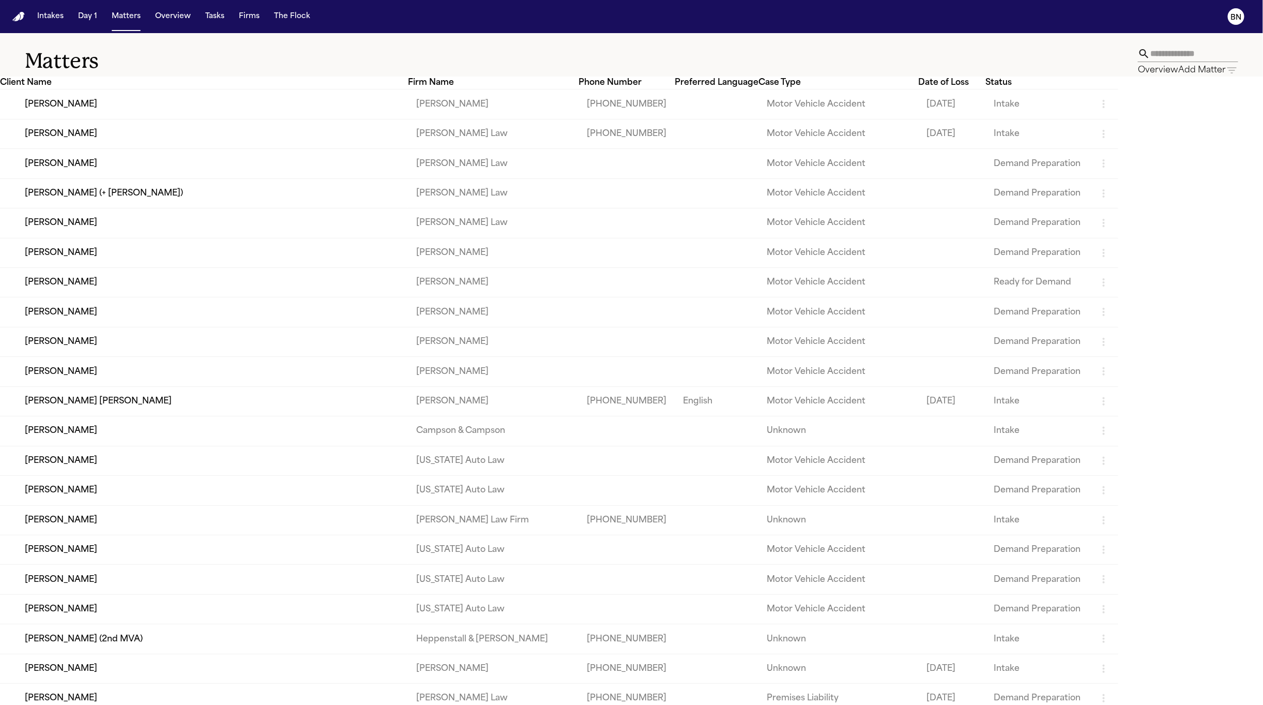
click at [1150, 56] on input "text" at bounding box center [1194, 54] width 88 height 17
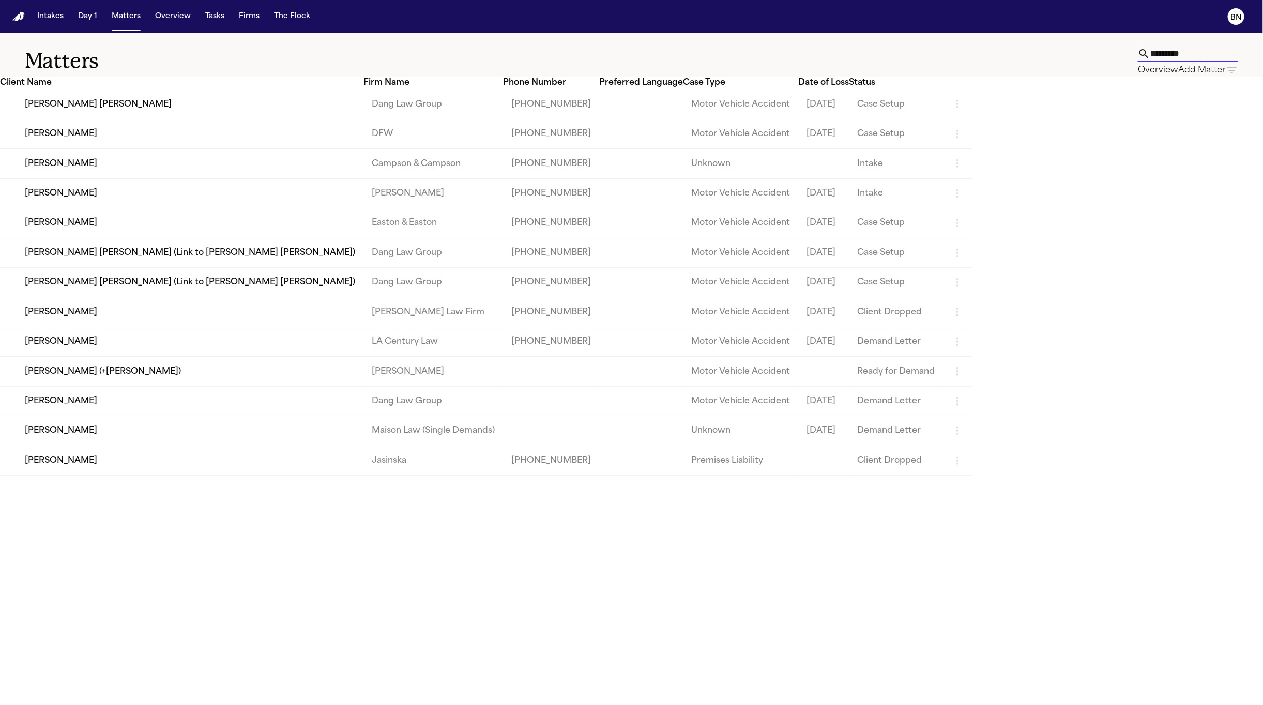
type input "*********"
click at [161, 208] on td "Adriana Hernandez" at bounding box center [181, 192] width 363 height 29
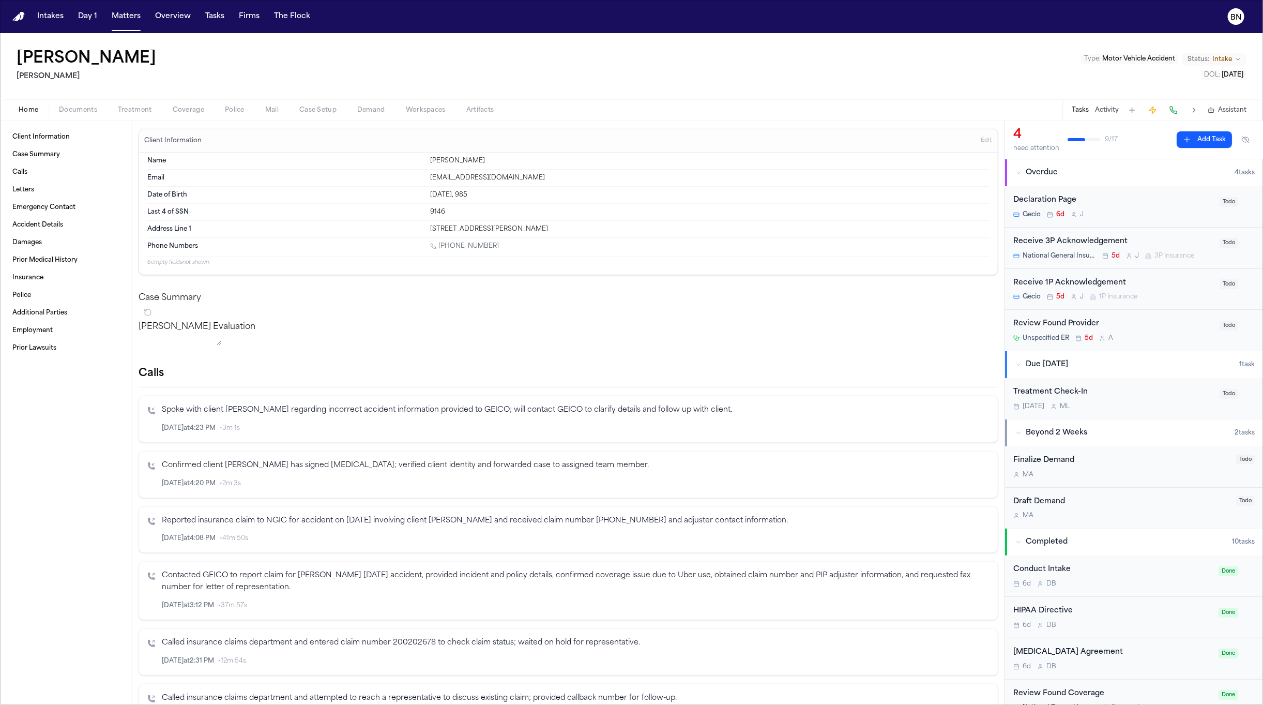
click at [408, 275] on div "Name Adriana Hernandez Email hernandeza8787@gmail.com Date of Birth Jul 8, 985 …" at bounding box center [568, 214] width 859 height 122
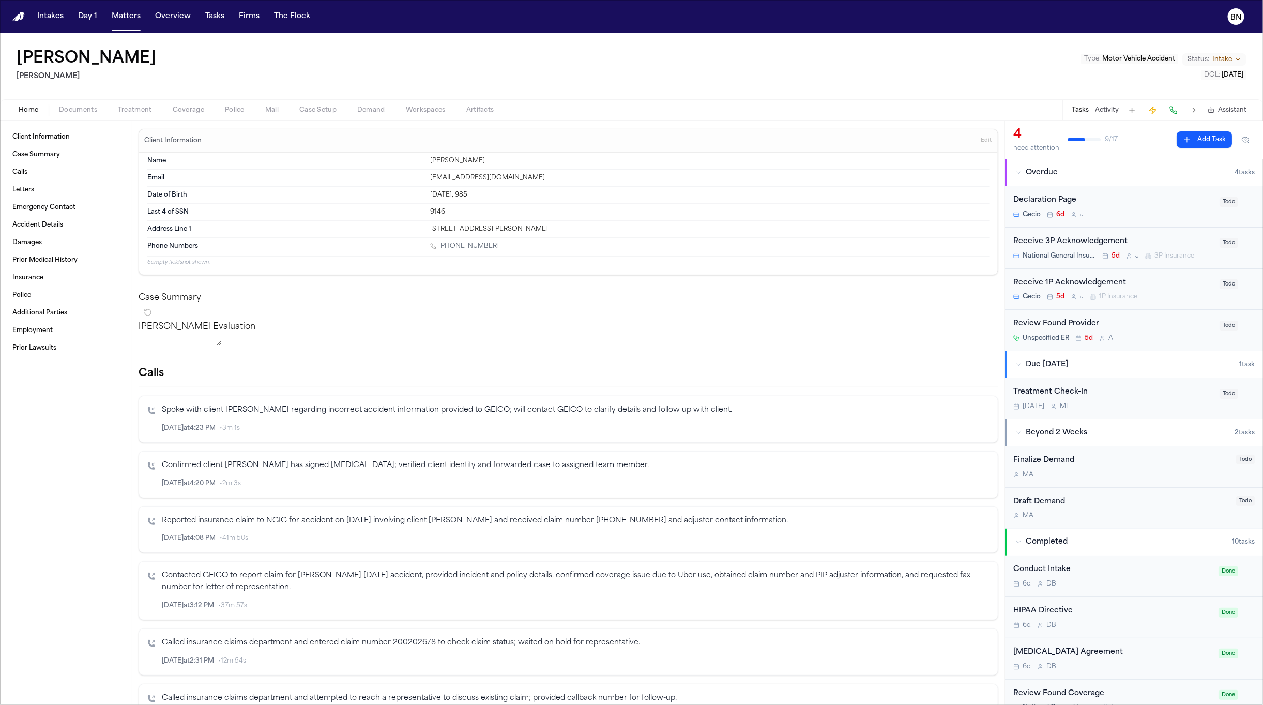
drag, startPoint x: 389, startPoint y: 278, endPoint x: 373, endPoint y: 277, distance: 16.0
click at [189, 106] on span "Coverage" at bounding box center [189, 110] width 32 height 8
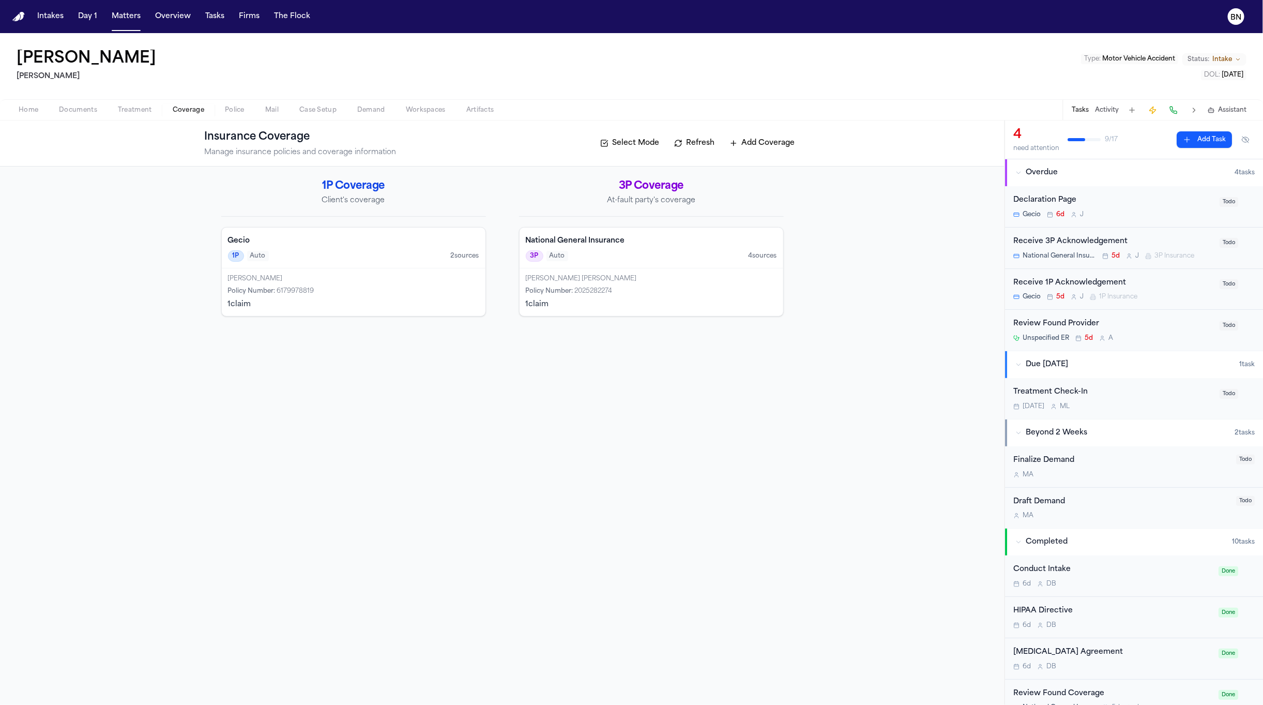
click at [378, 287] on div "Felix Herreraangel Policy Number : 6179978819 1 claim" at bounding box center [354, 292] width 264 height 48
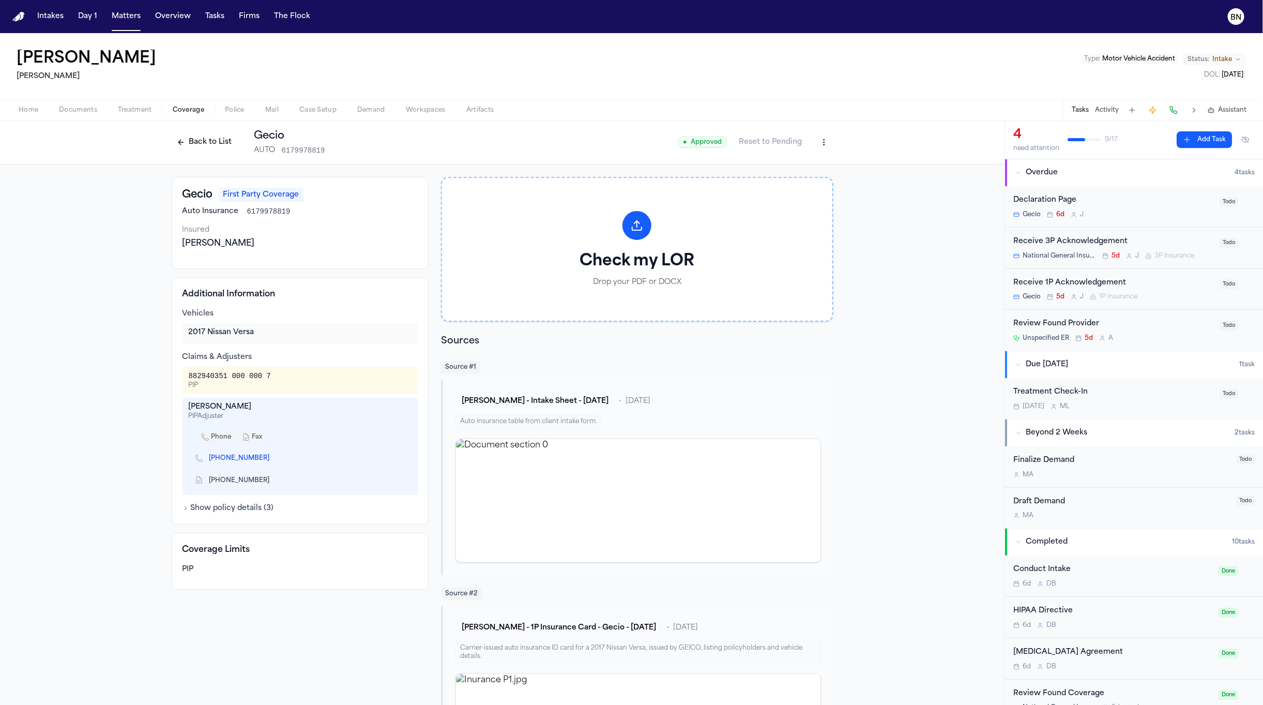
scroll to position [108, 0]
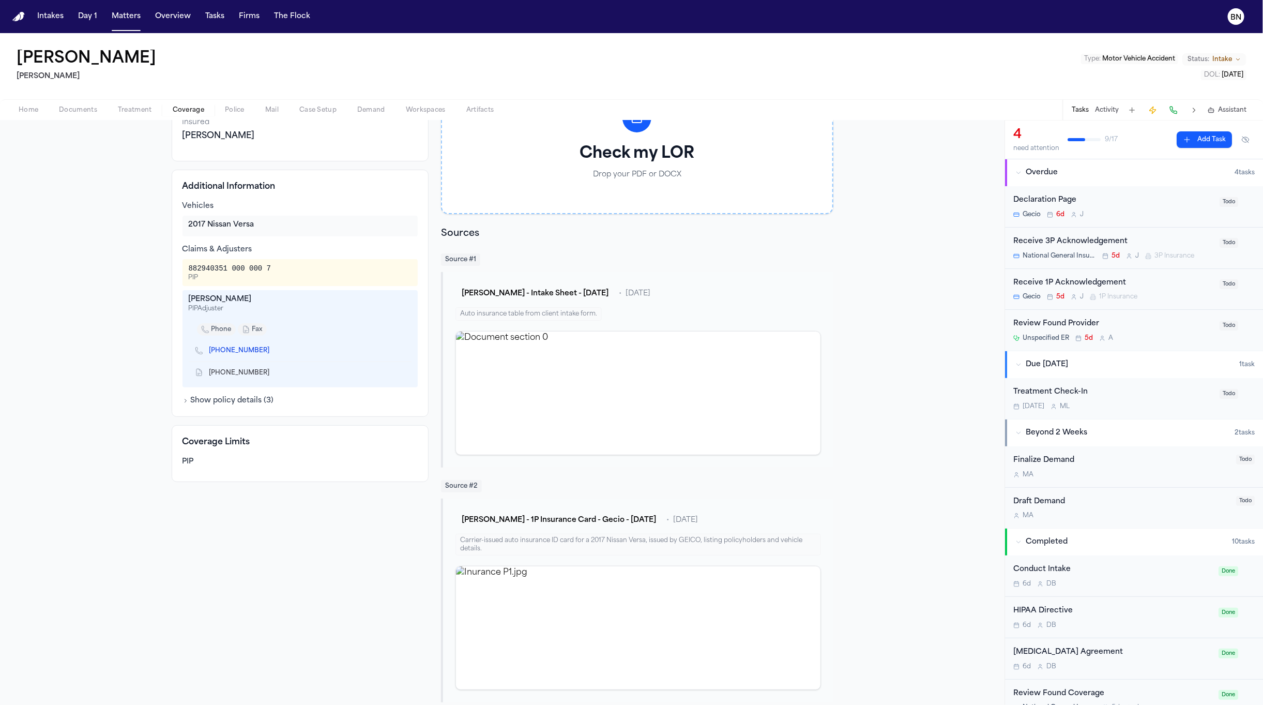
click at [525, 604] on img "View image Inurance P1.jpg" at bounding box center [638, 627] width 364 height 123
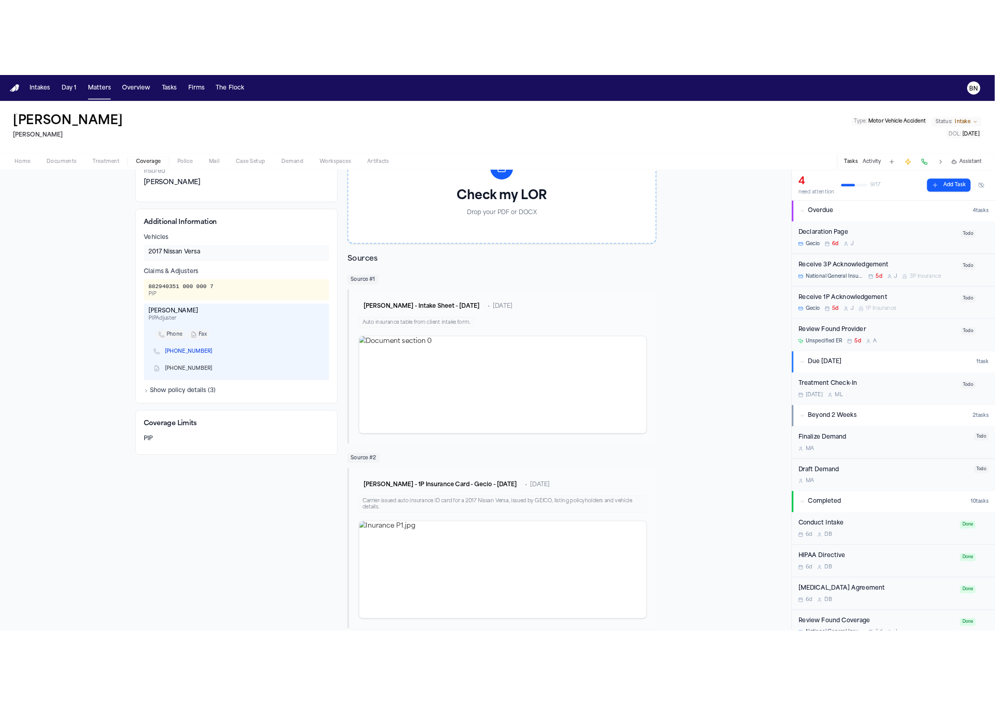
scroll to position [67, 0]
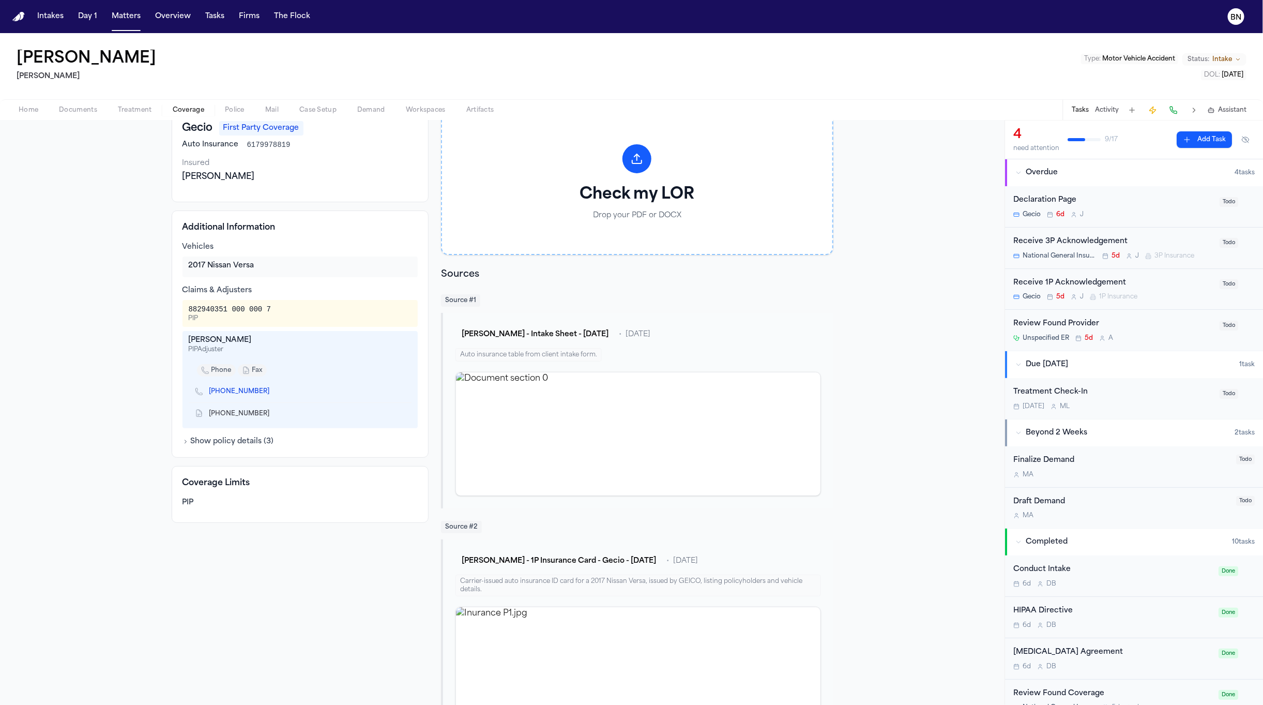
click at [524, 654] on img "View image Inurance P1.jpg" at bounding box center [638, 668] width 364 height 123
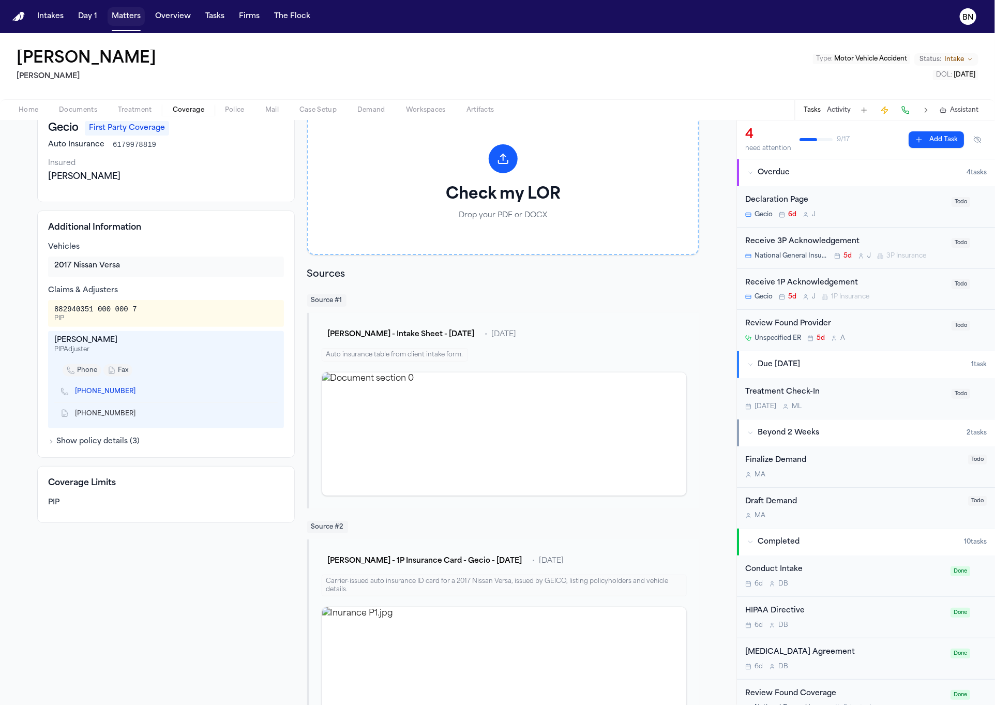
click at [108, 16] on button "Matters" at bounding box center [126, 16] width 37 height 19
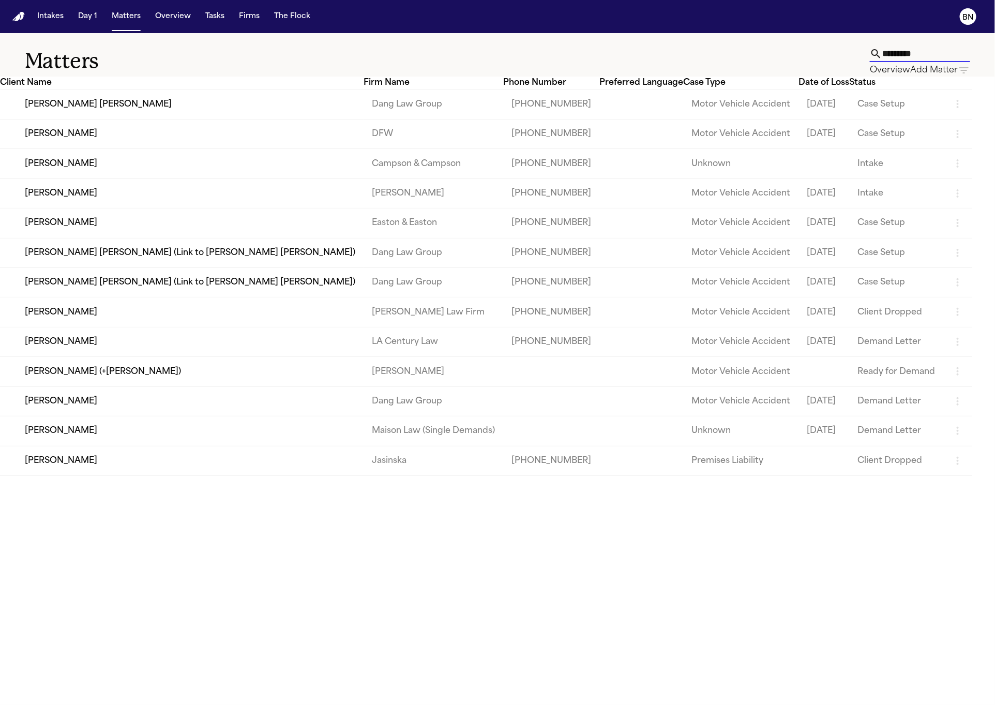
click at [882, 54] on input "*********" at bounding box center [926, 54] width 88 height 17
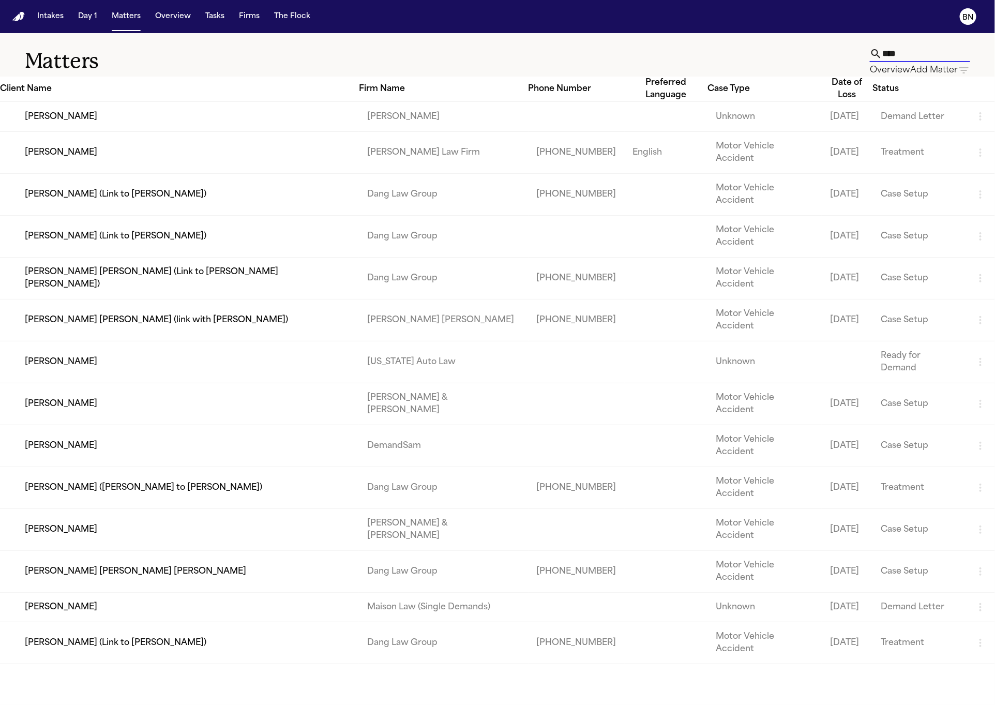
type input "****"
click at [139, 147] on td "[PERSON_NAME]" at bounding box center [179, 152] width 359 height 42
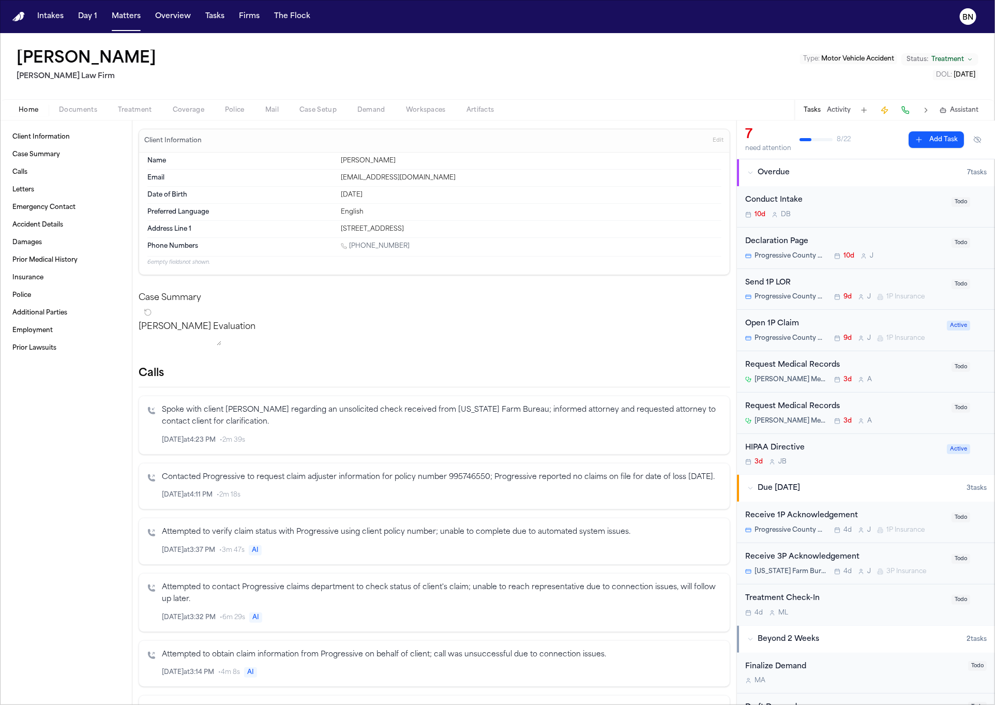
drag, startPoint x: 453, startPoint y: 34, endPoint x: 448, endPoint y: 3, distance: 32.0
click at [0, 0] on div "Intakes Day 1 Matters Overview Tasks Firms The Flock BN Calvin Vernon Ruy Mirel…" at bounding box center [497, 352] width 995 height 705
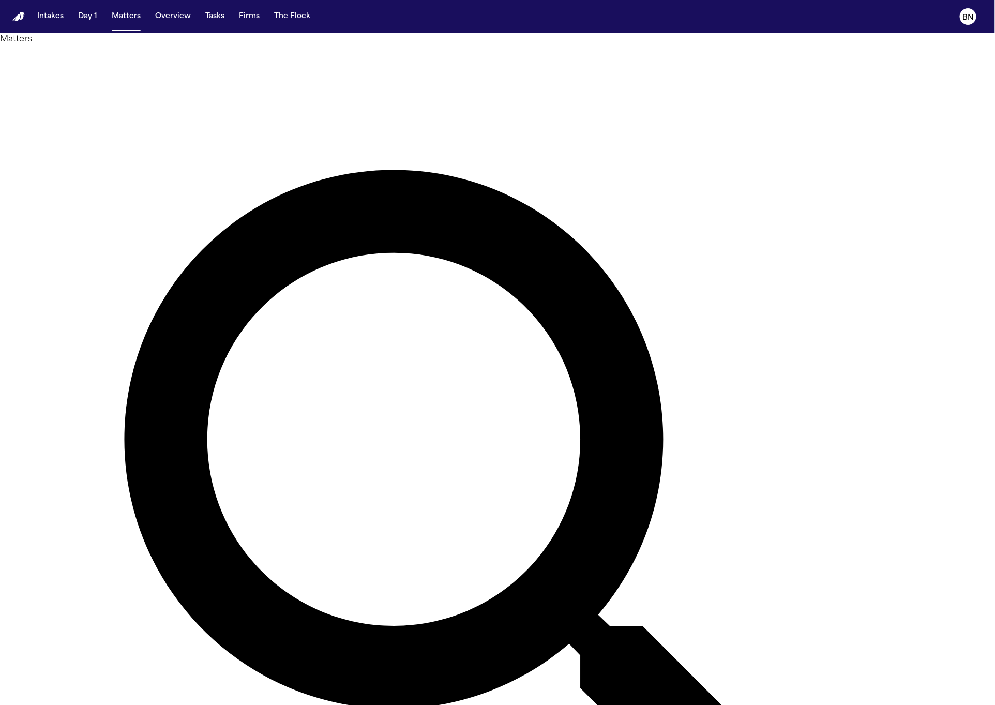
type input "********"
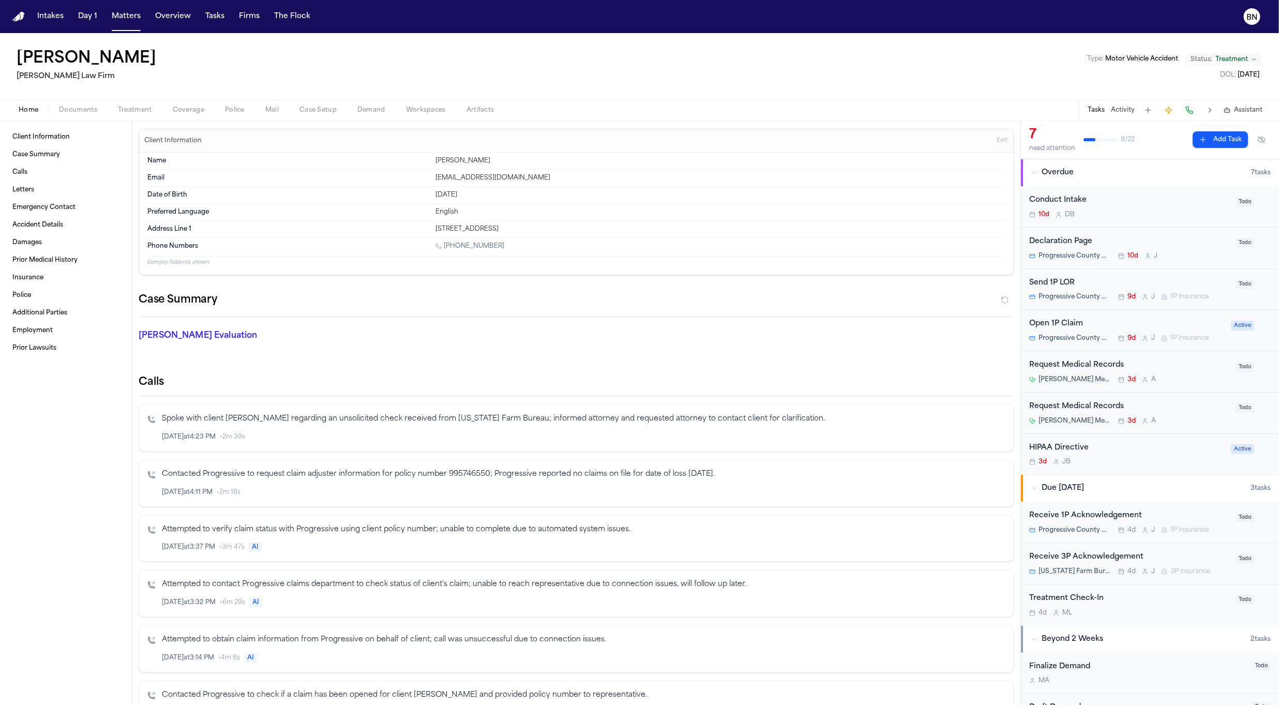
click at [1190, 112] on button at bounding box center [1189, 110] width 14 height 14
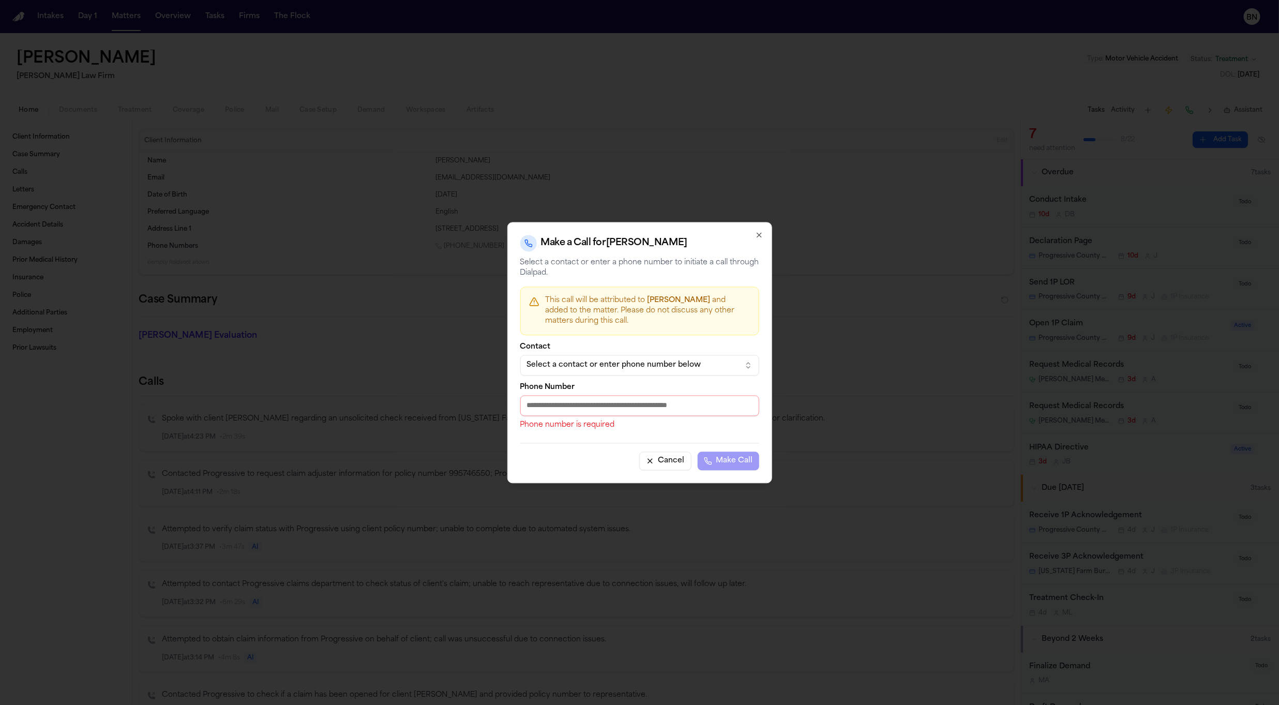
click at [755, 235] on icon "button" at bounding box center [759, 235] width 8 height 8
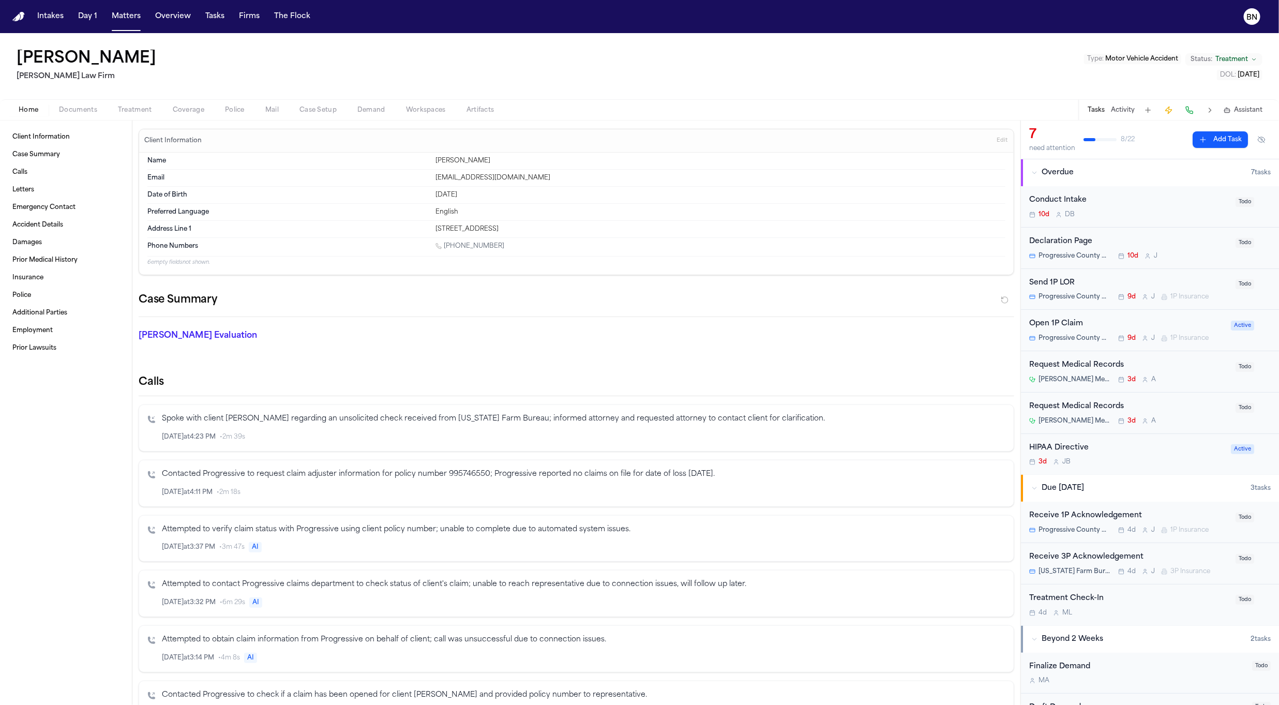
click at [1191, 108] on button at bounding box center [1189, 110] width 14 height 14
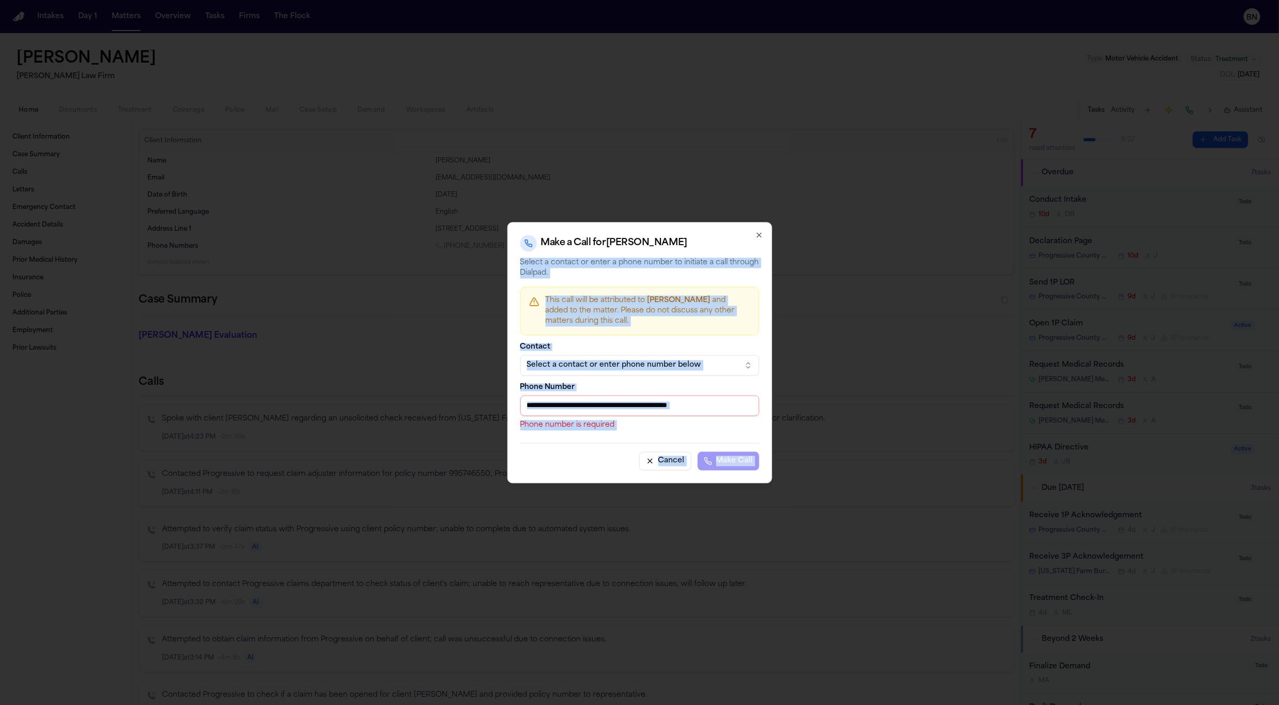
click at [762, 236] on div "Make a Call for [PERSON_NAME] Select a contact or enter a phone number to initi…" at bounding box center [639, 352] width 265 height 261
click at [758, 233] on icon "button" at bounding box center [759, 235] width 8 height 8
